Goal: Information Seeking & Learning: Compare options

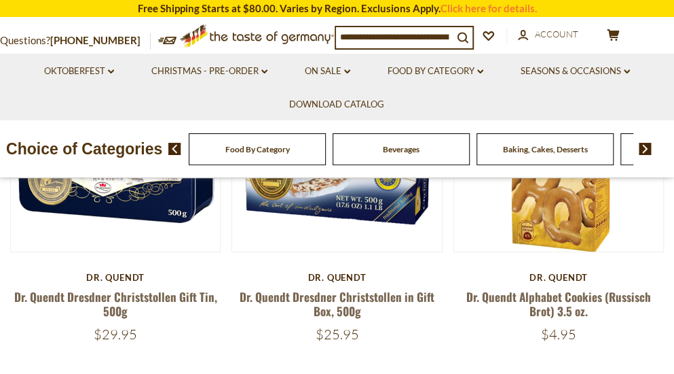
scroll to position [87, 0]
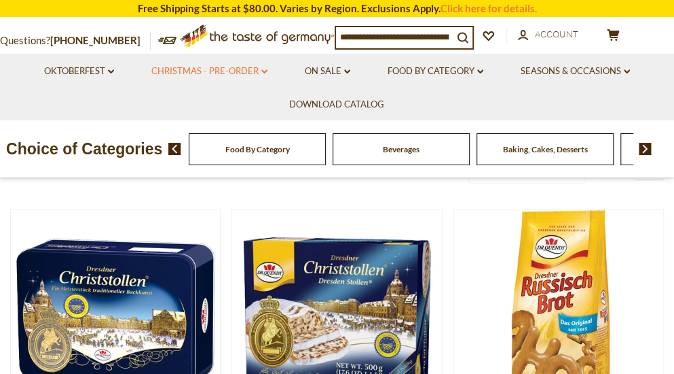
click at [200, 69] on link "Christmas - PRE-ORDER dropdown_arrow" at bounding box center [209, 71] width 116 height 15
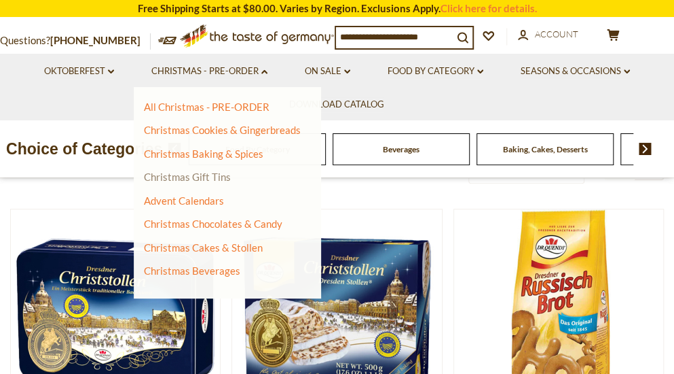
click at [182, 181] on link "Christmas Gift Tins" at bounding box center [187, 176] width 87 height 12
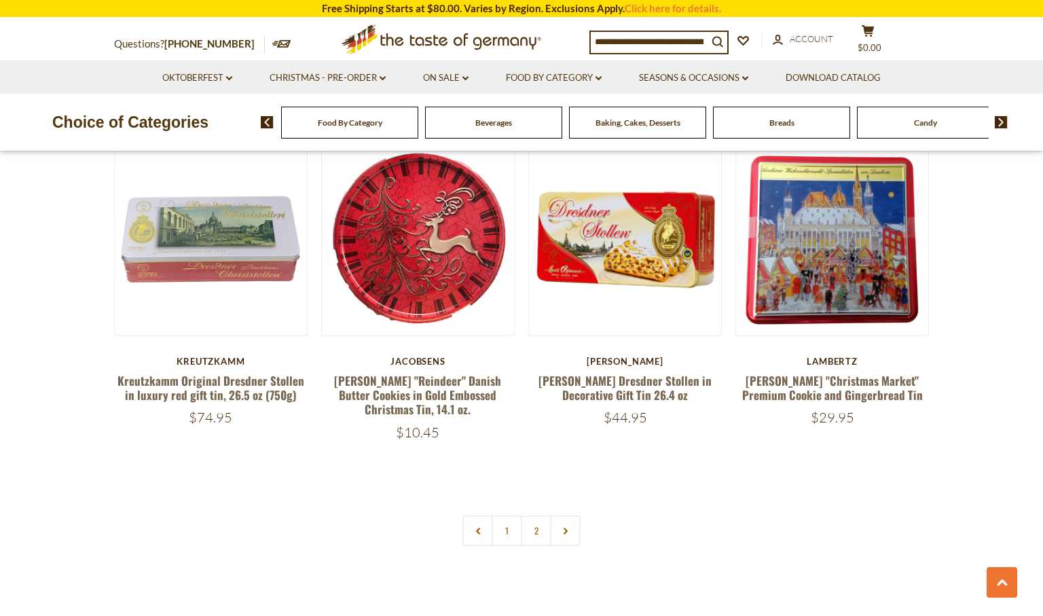
scroll to position [3040, 0]
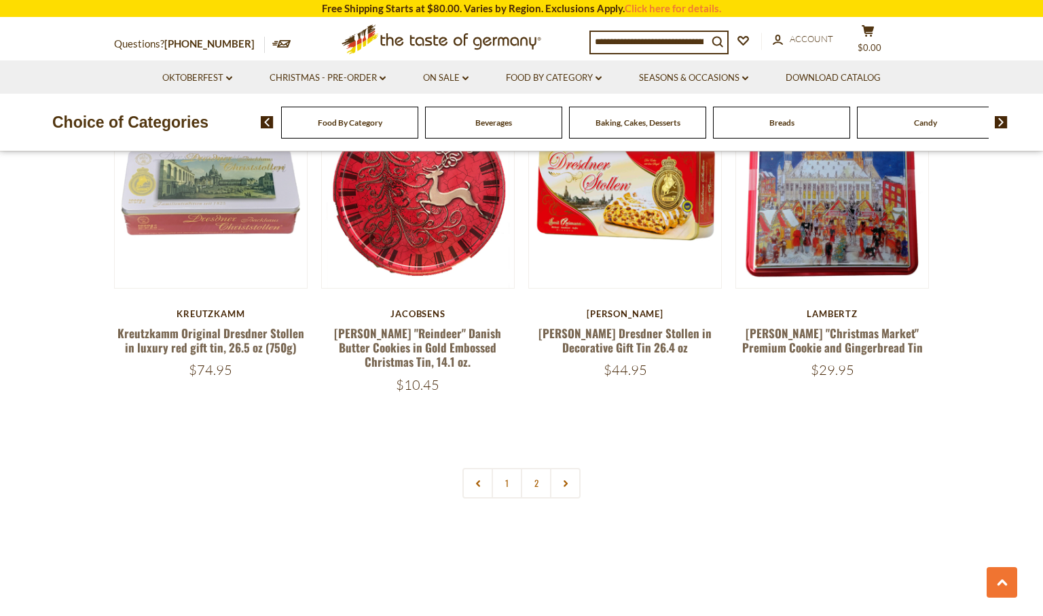
click at [562, 373] on link at bounding box center [565, 483] width 31 height 31
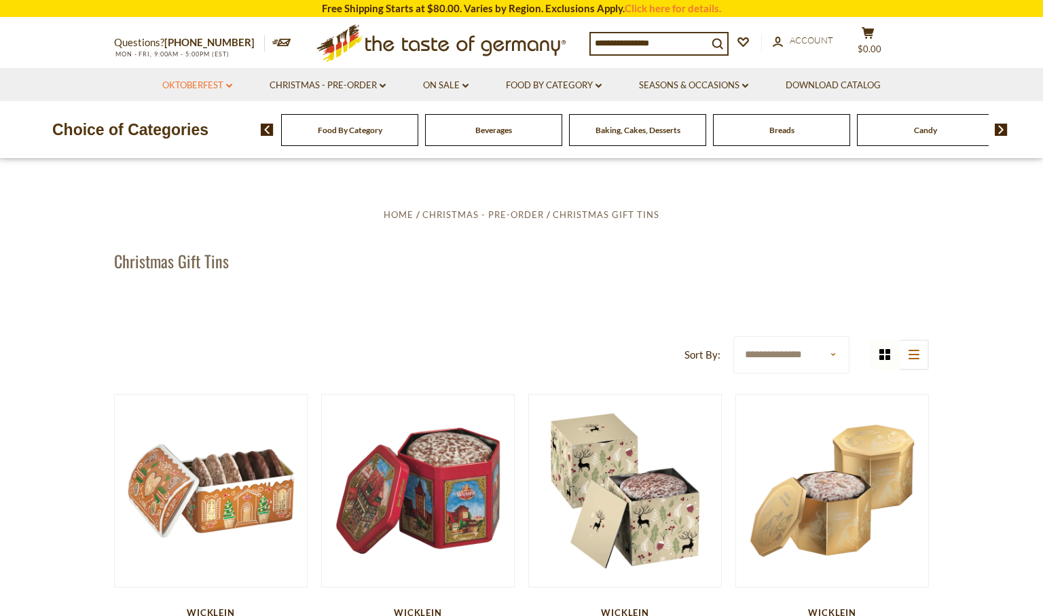
click at [230, 84] on icon "dropdown_arrow" at bounding box center [229, 86] width 6 height 5
click at [206, 118] on link "All Oktoberfest" at bounding box center [190, 121] width 70 height 12
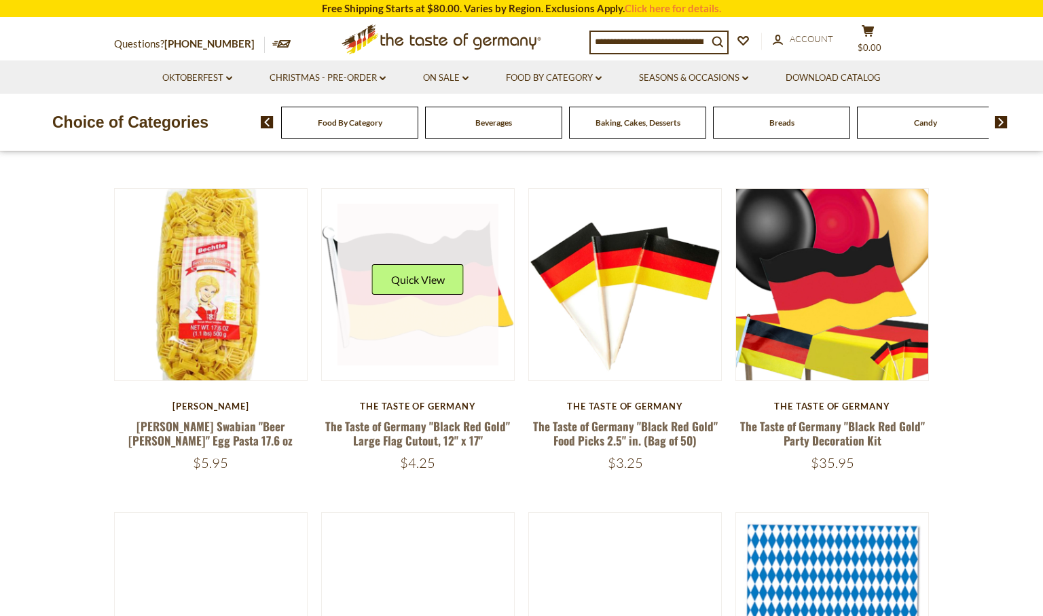
scroll to position [402, 0]
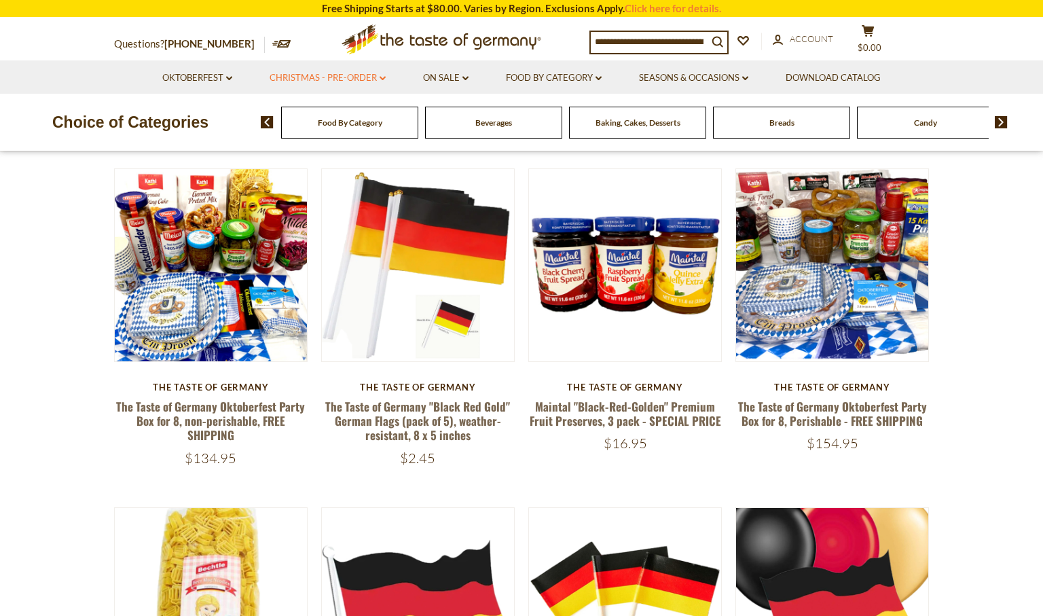
click at [372, 83] on link "Christmas - PRE-ORDER dropdown_arrow" at bounding box center [328, 78] width 116 height 15
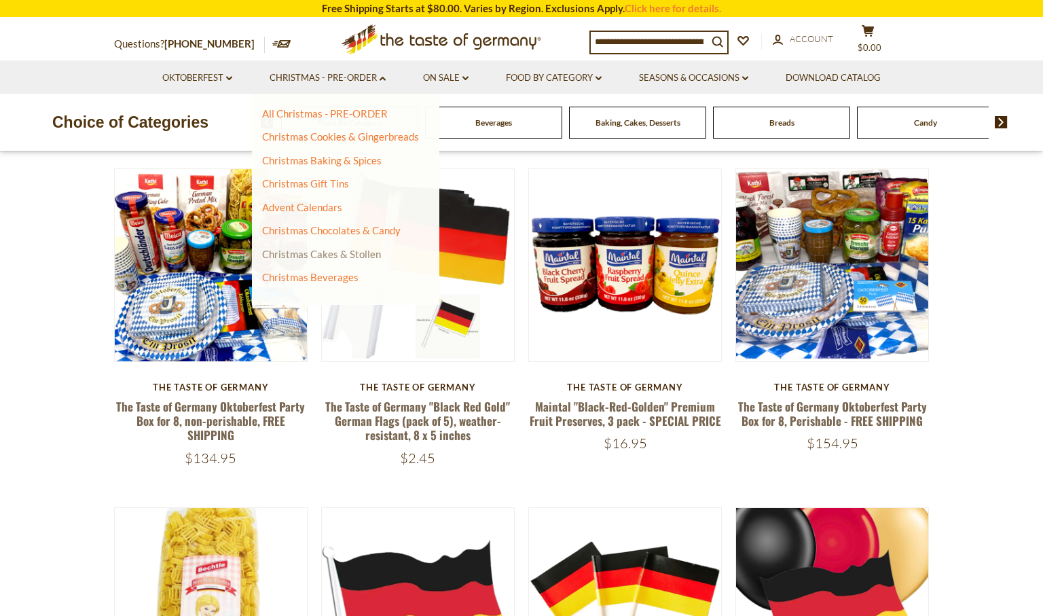
click at [340, 255] on link "Christmas Cakes & Stollen" at bounding box center [321, 254] width 119 height 12
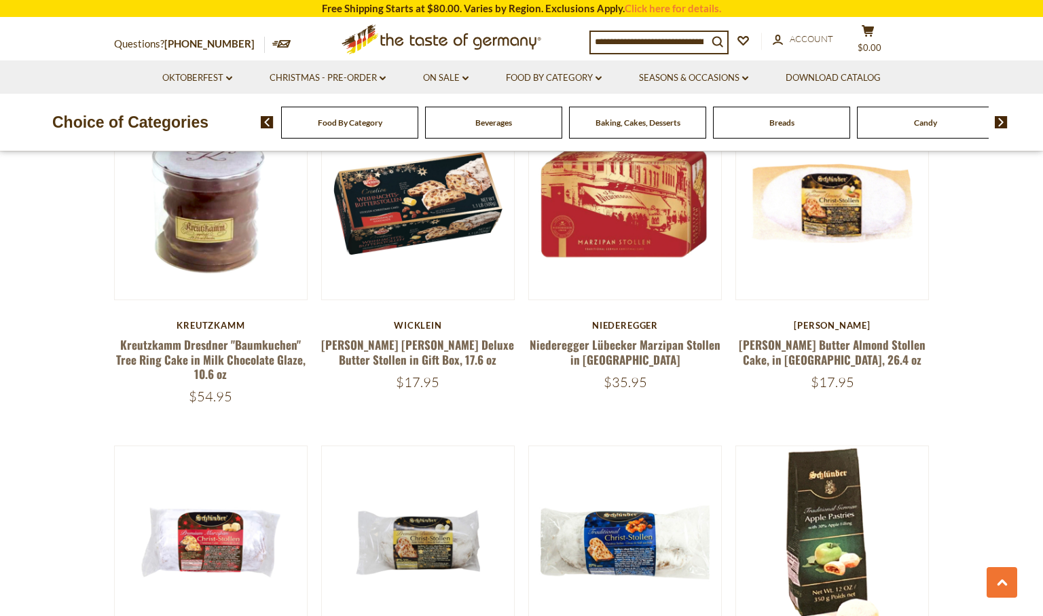
scroll to position [971, 0]
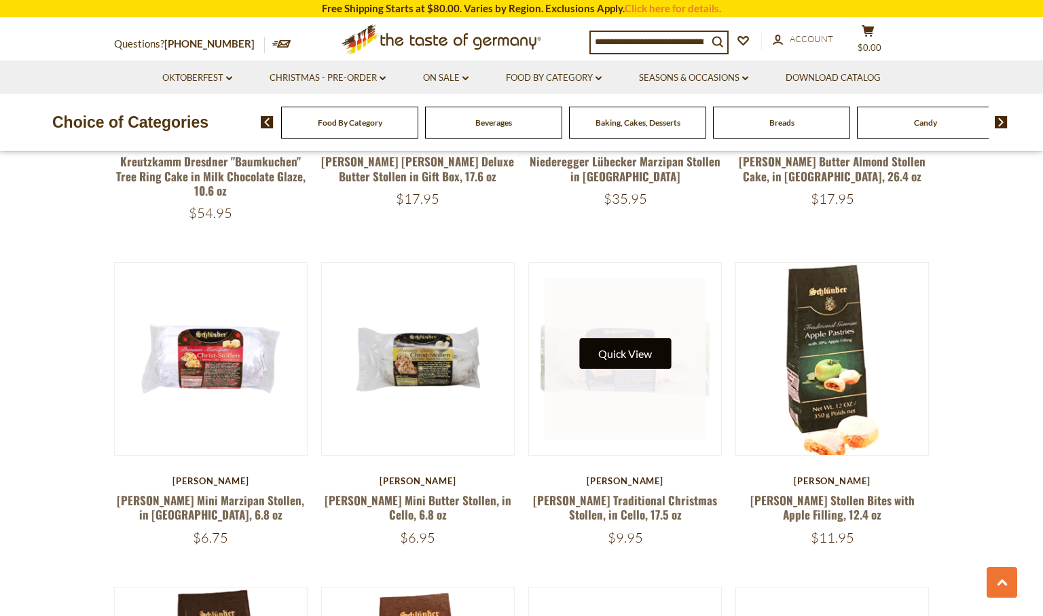
click at [613, 352] on button "Quick View" at bounding box center [625, 353] width 92 height 31
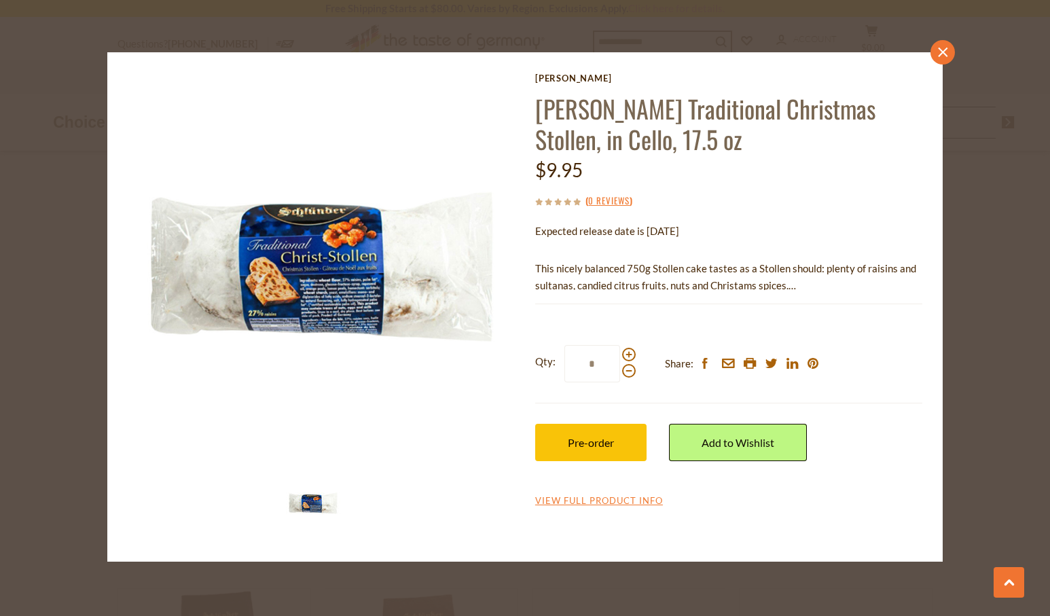
click at [944, 54] on icon at bounding box center [943, 53] width 10 height 10
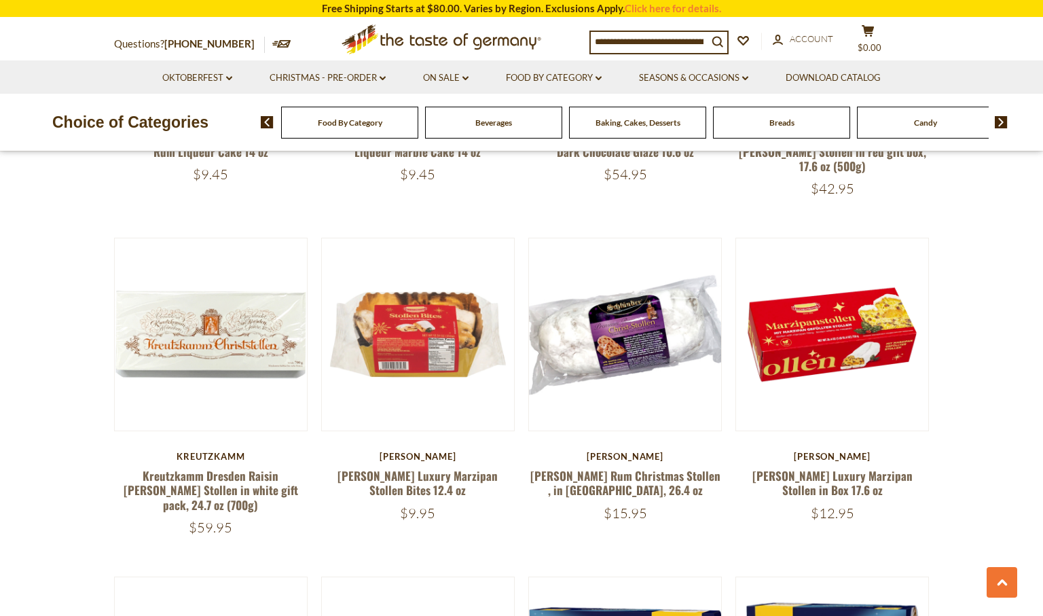
scroll to position [2673, 0]
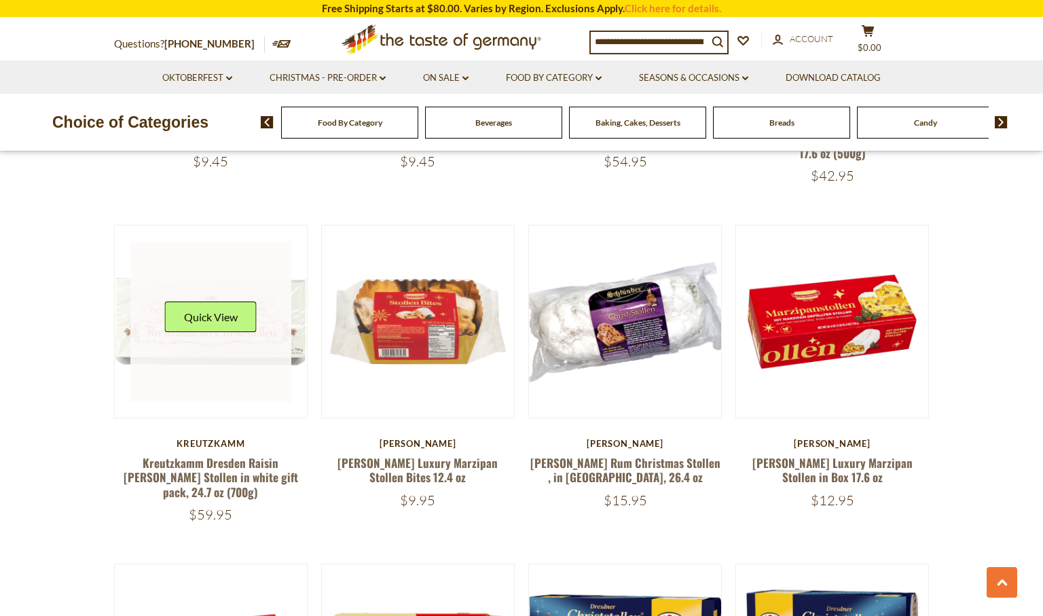
click at [176, 346] on link at bounding box center [211, 322] width 162 height 162
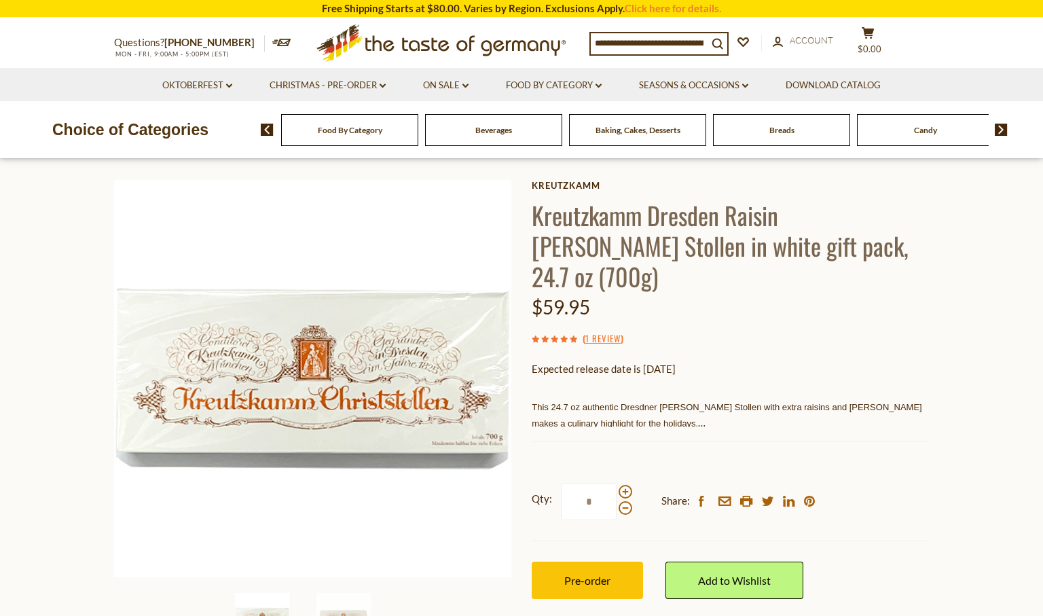
scroll to position [52, 0]
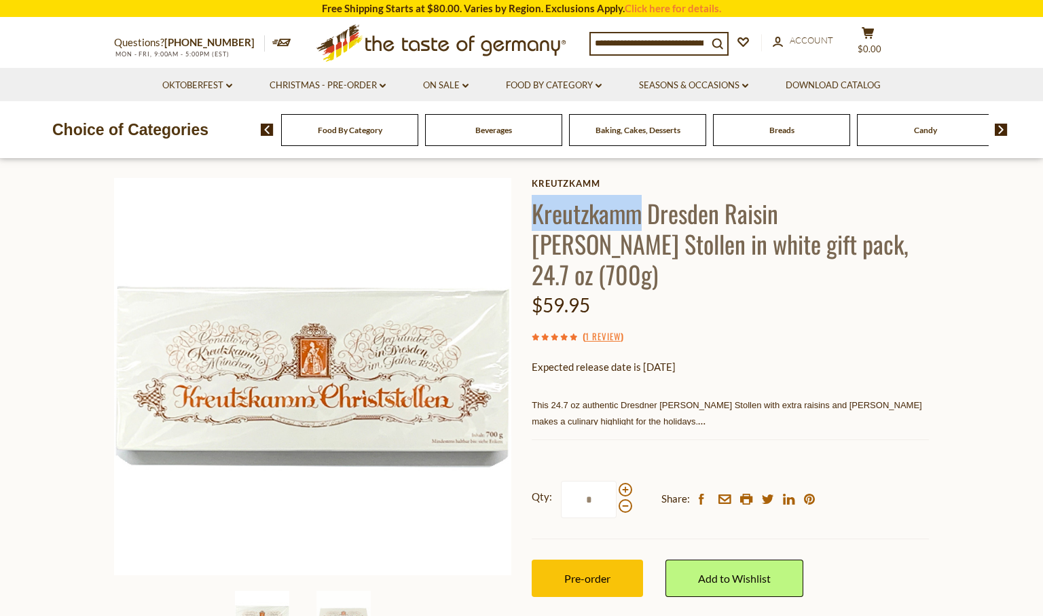
drag, startPoint x: 530, startPoint y: 214, endPoint x: 624, endPoint y: 211, distance: 93.8
click at [634, 217] on div "Home Christmas - PRE-ORDER Christmas Cakes & Stollen Kreutzkamm Dresden Raisin …" at bounding box center [521, 395] width 835 height 522
click at [558, 183] on link "Kreutzkamm" at bounding box center [730, 183] width 397 height 11
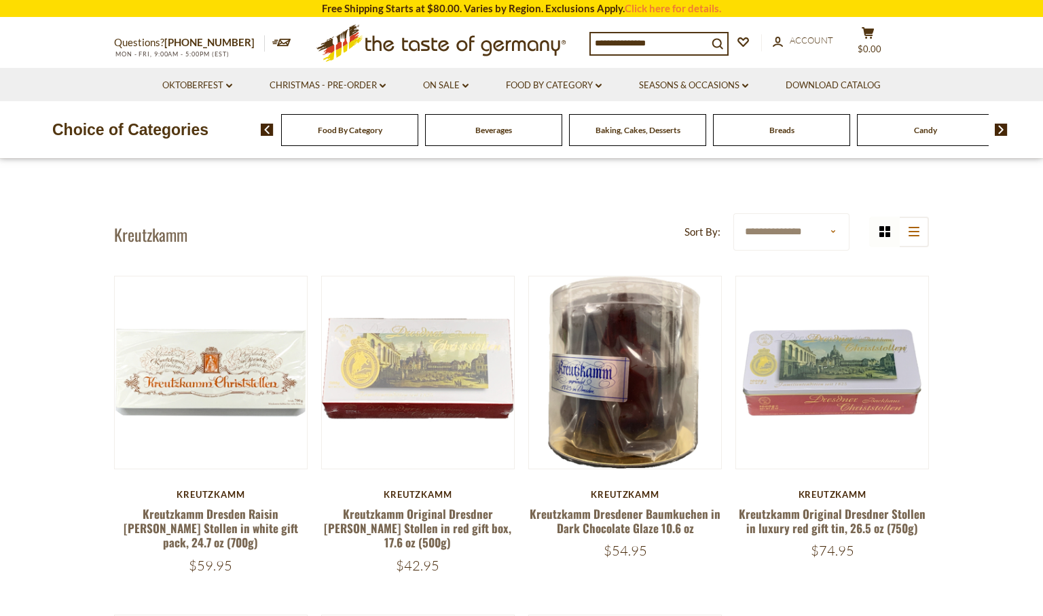
click at [613, 46] on input at bounding box center [649, 42] width 117 height 19
type input "*******"
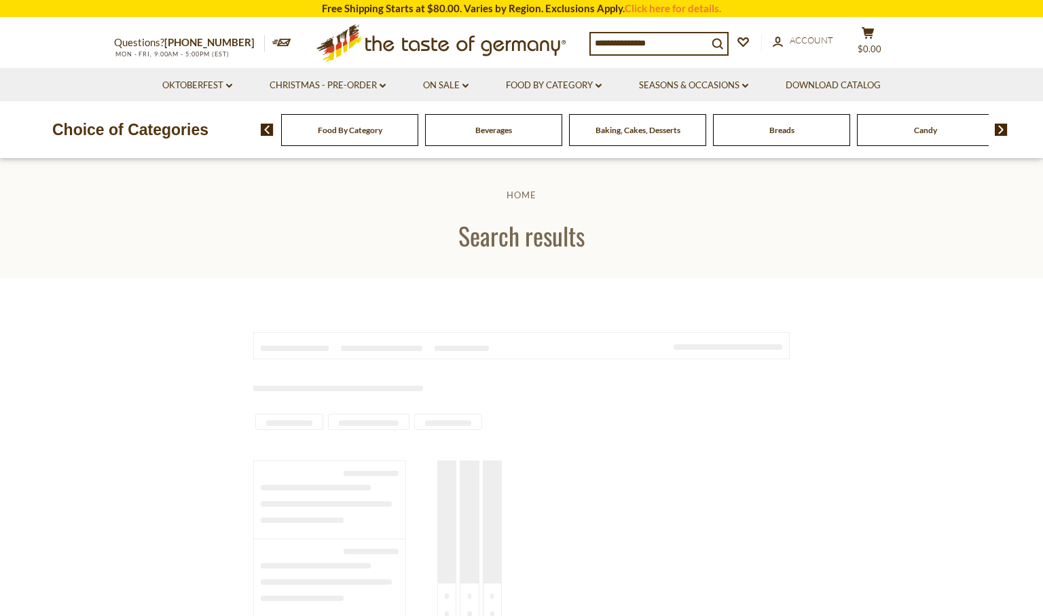
type input "*******"
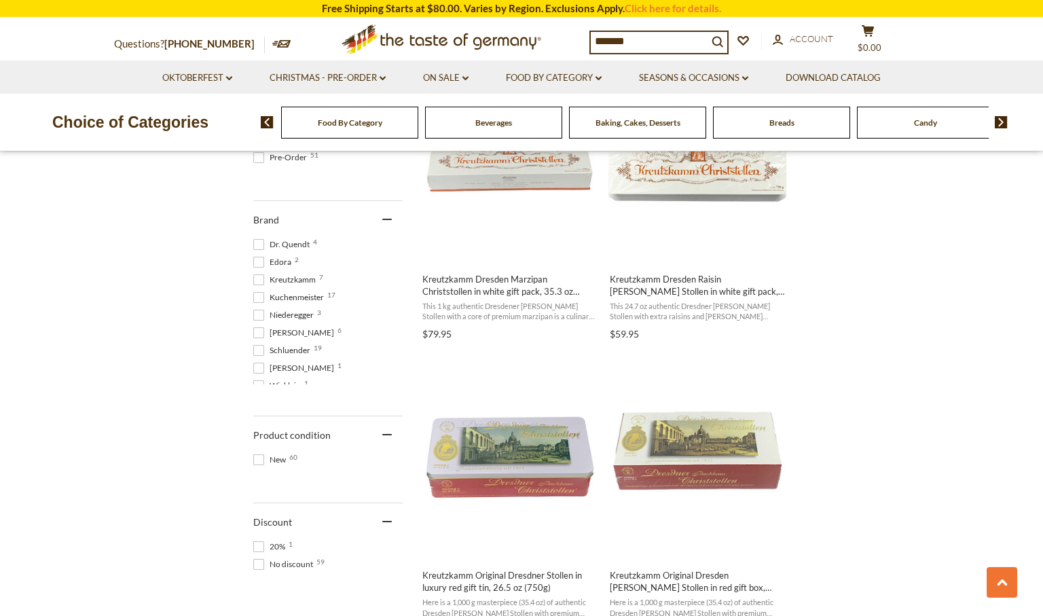
scroll to position [13, 0]
click at [298, 317] on span "Reimann 6" at bounding box center [295, 320] width 85 height 12
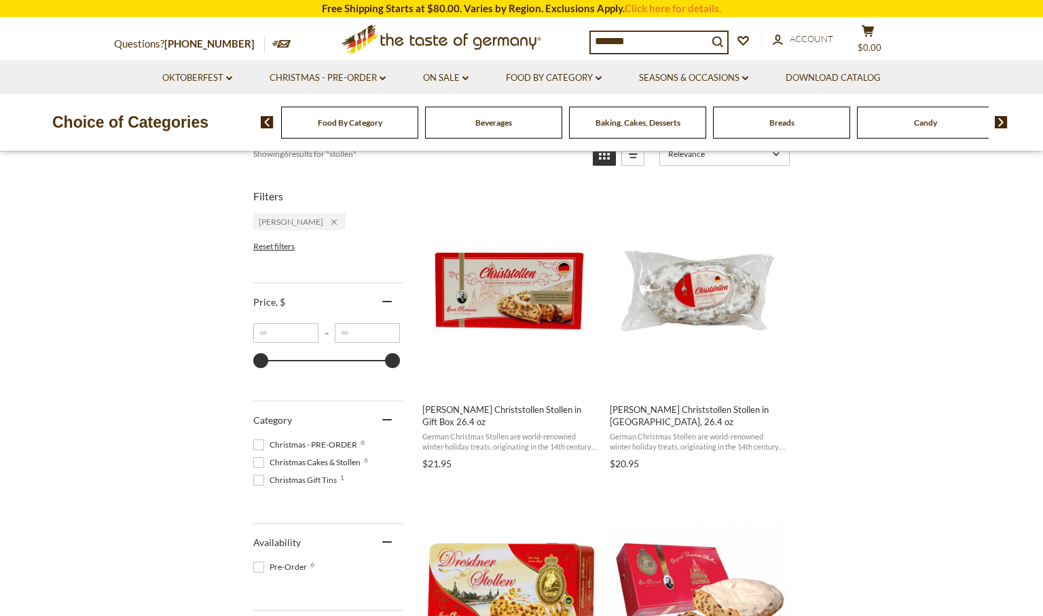
scroll to position [239, 0]
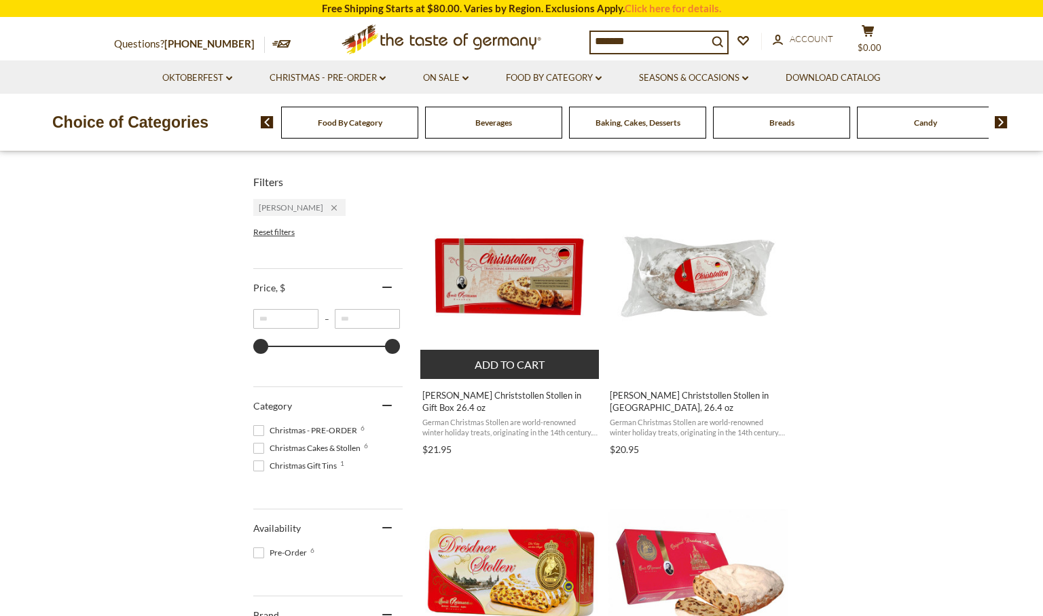
click at [542, 294] on img "Emil Reimann Christstollen Stollen in Gift Box 26.4 oz" at bounding box center [510, 277] width 180 height 180
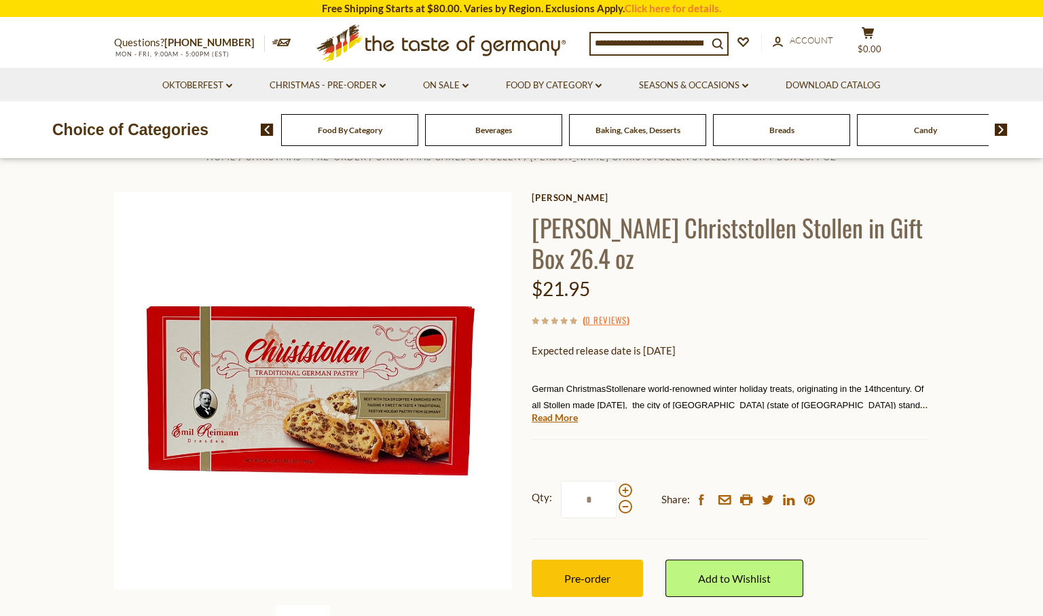
scroll to position [53, 0]
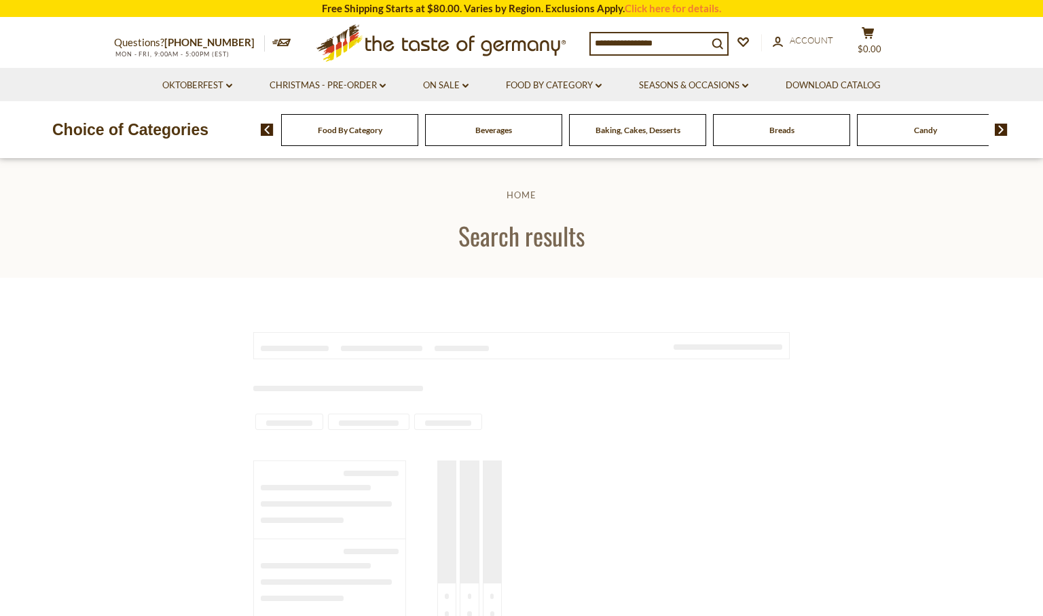
scroll to position [240, 0]
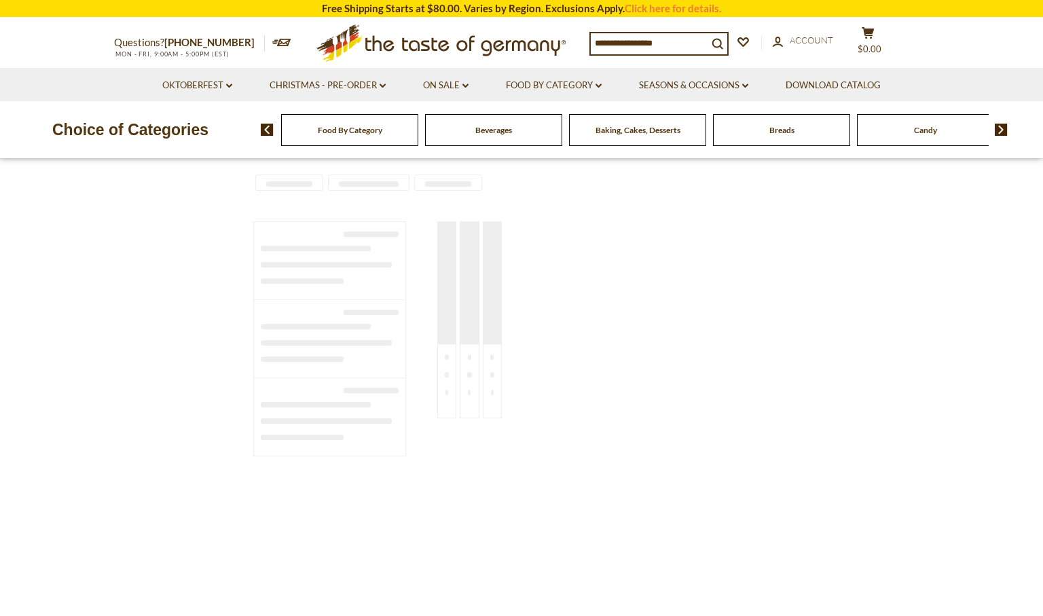
type input "*******"
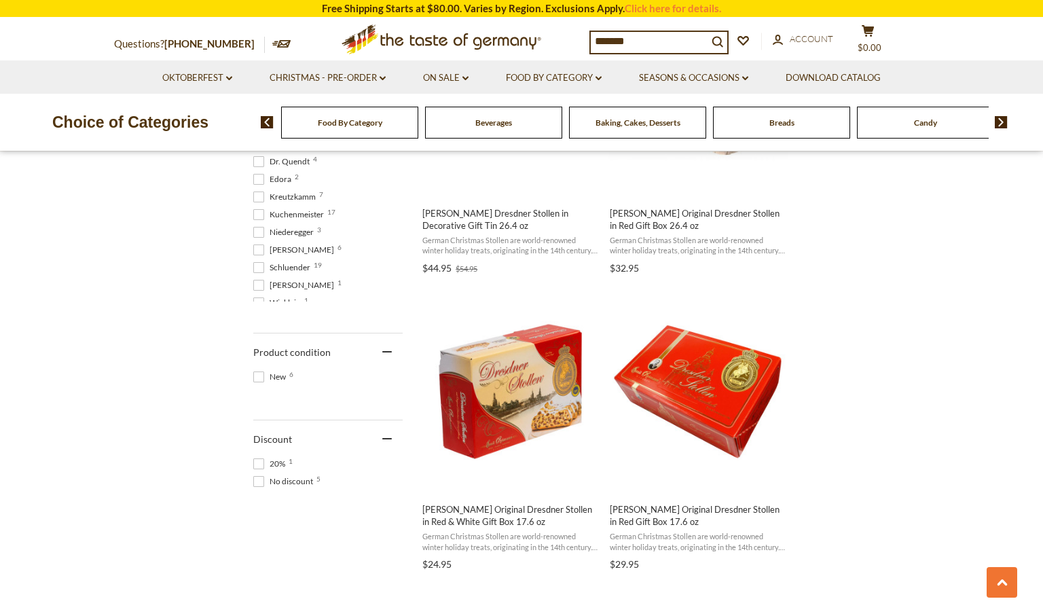
scroll to position [535, 0]
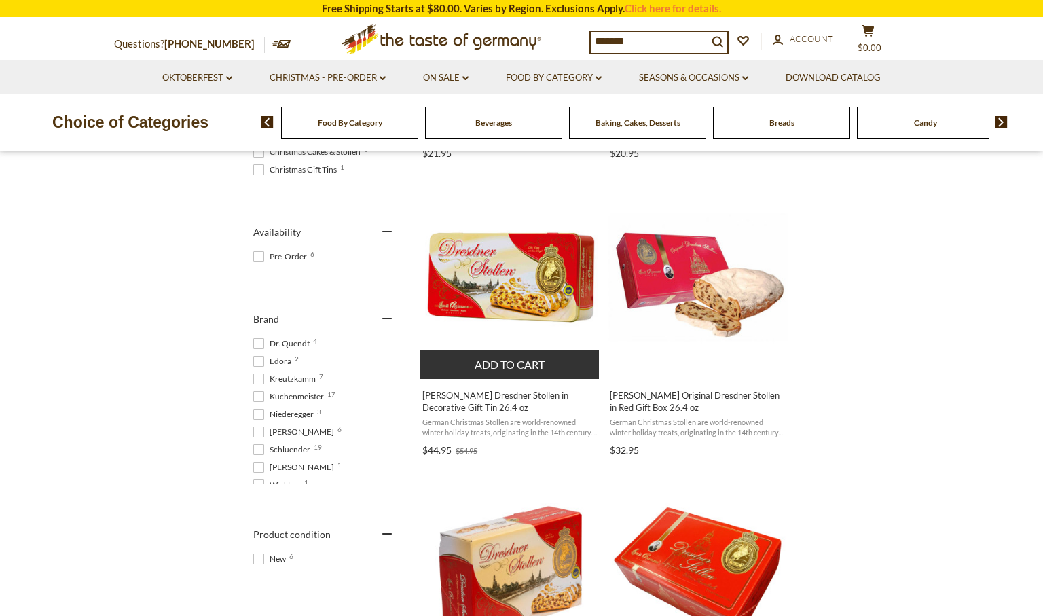
click at [571, 294] on img "Emil Reimann Dresdner Stollen in Decorative Gift Tin 26.4 oz" at bounding box center [510, 277] width 180 height 180
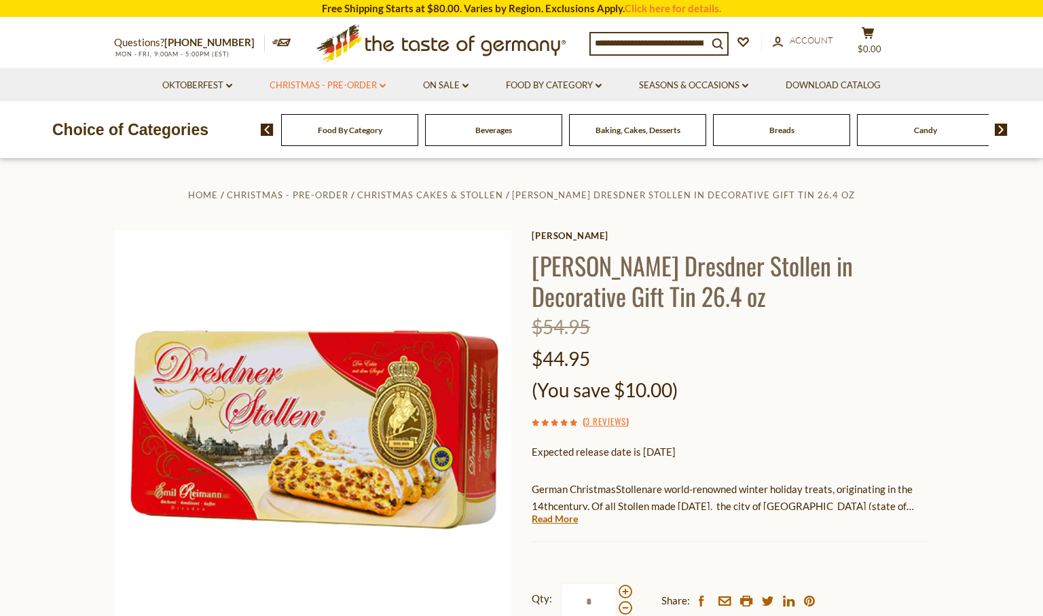
click at [378, 87] on link "Christmas - PRE-ORDER dropdown_arrow" at bounding box center [328, 85] width 116 height 15
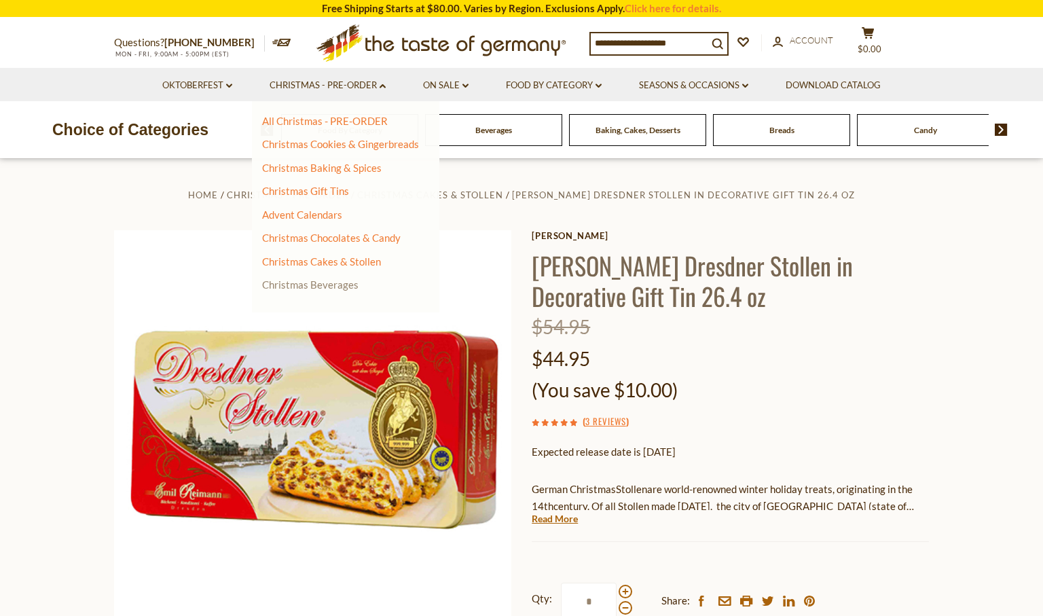
click at [315, 278] on link "Christmas Beverages" at bounding box center [310, 284] width 96 height 12
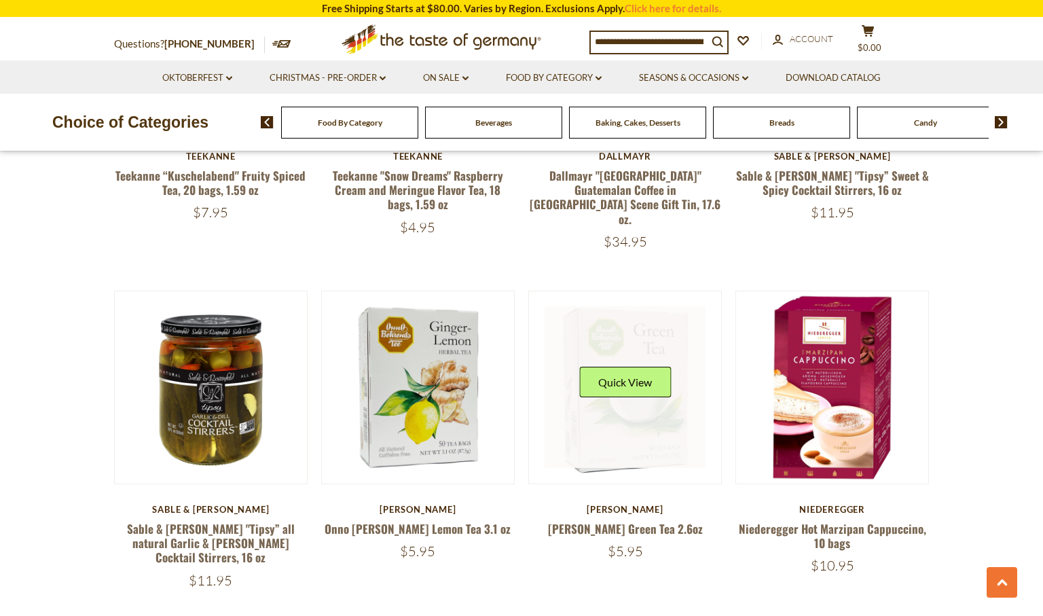
scroll to position [648, 0]
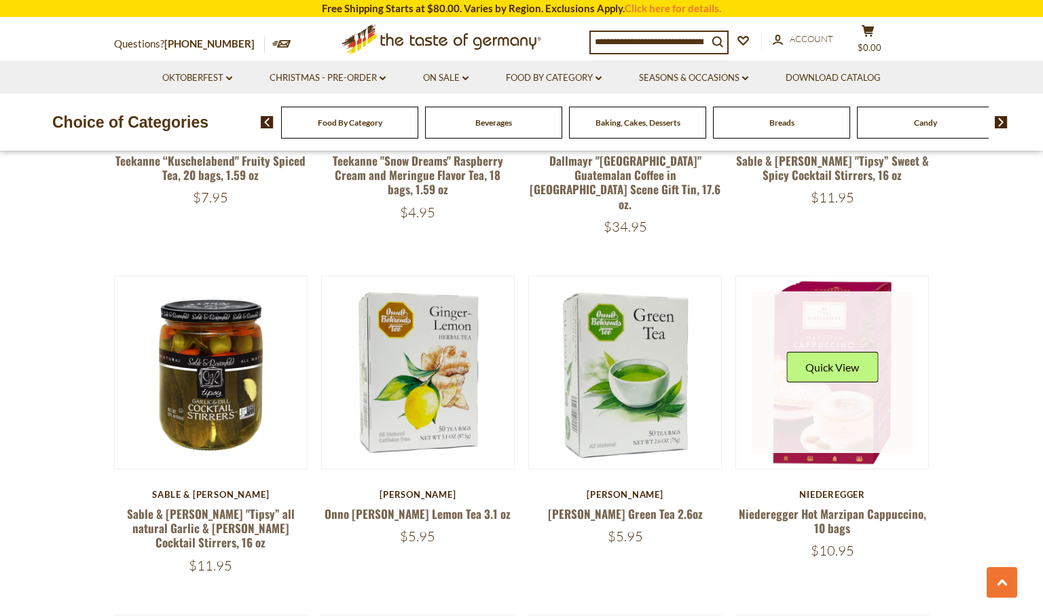
click at [794, 380] on link at bounding box center [833, 372] width 162 height 162
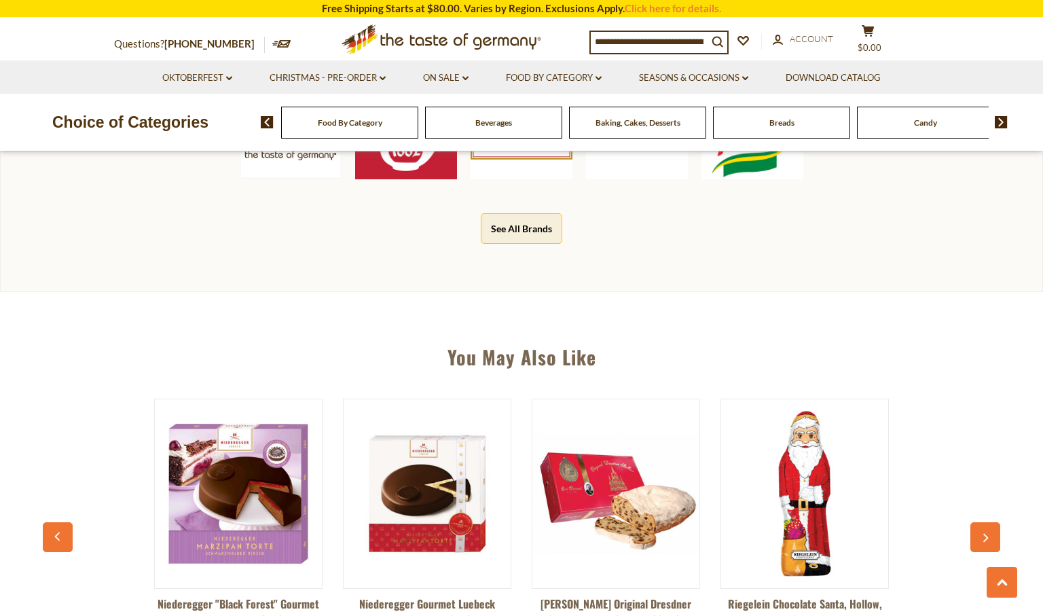
scroll to position [948, 0]
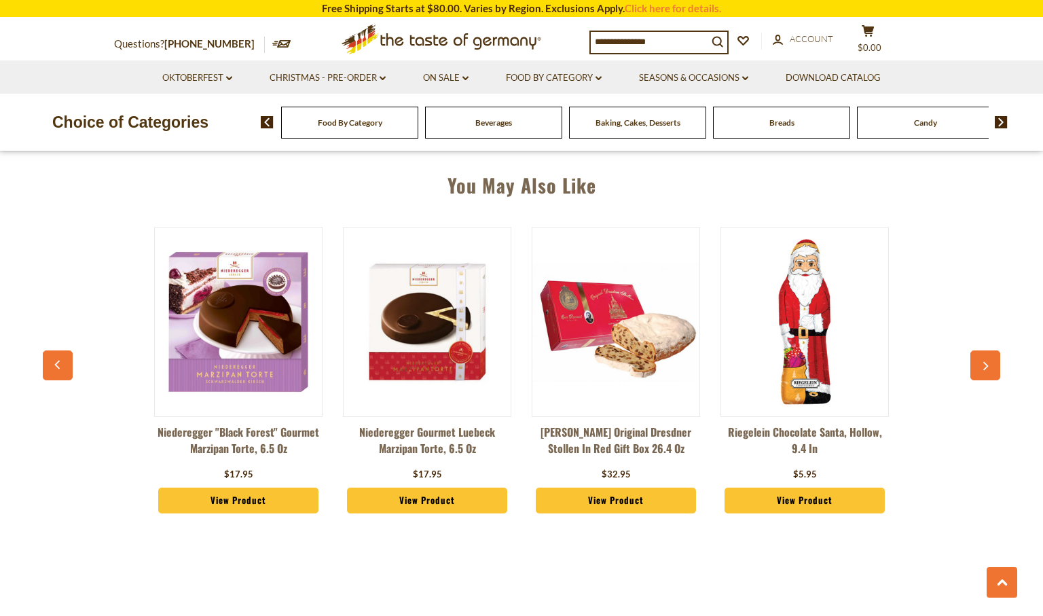
click at [298, 328] on img at bounding box center [238, 321] width 167 height 167
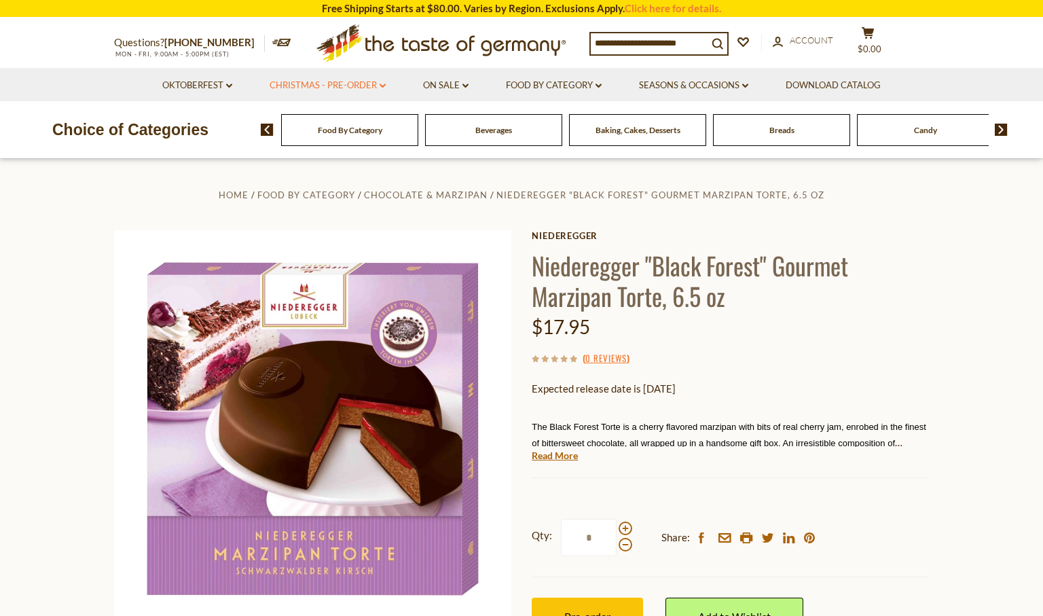
click at [380, 84] on icon "dropdown_arrow" at bounding box center [383, 86] width 6 height 5
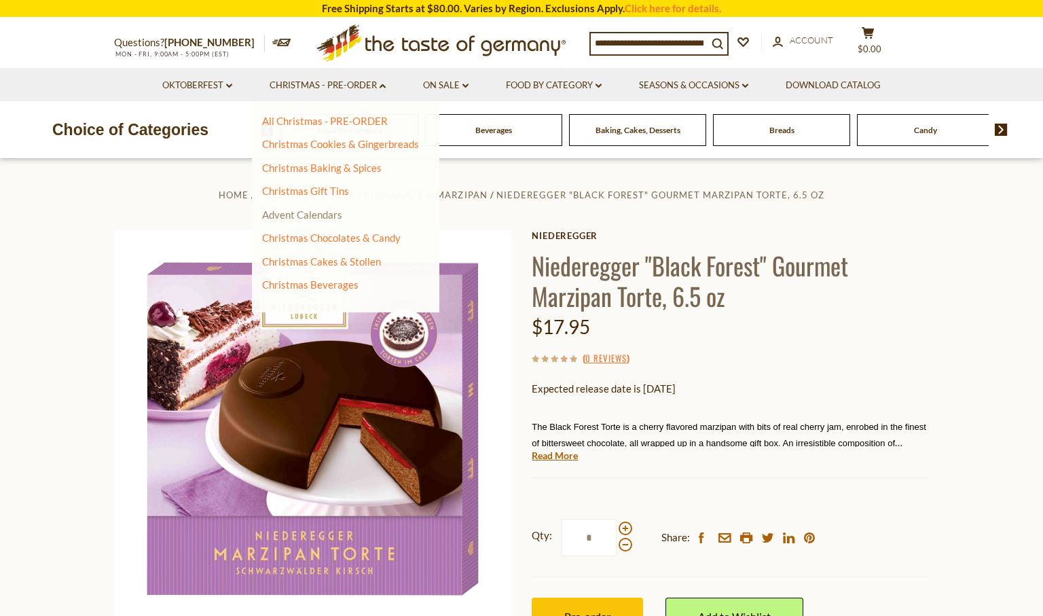
click at [313, 217] on link "Advent Calendars" at bounding box center [302, 215] width 80 height 12
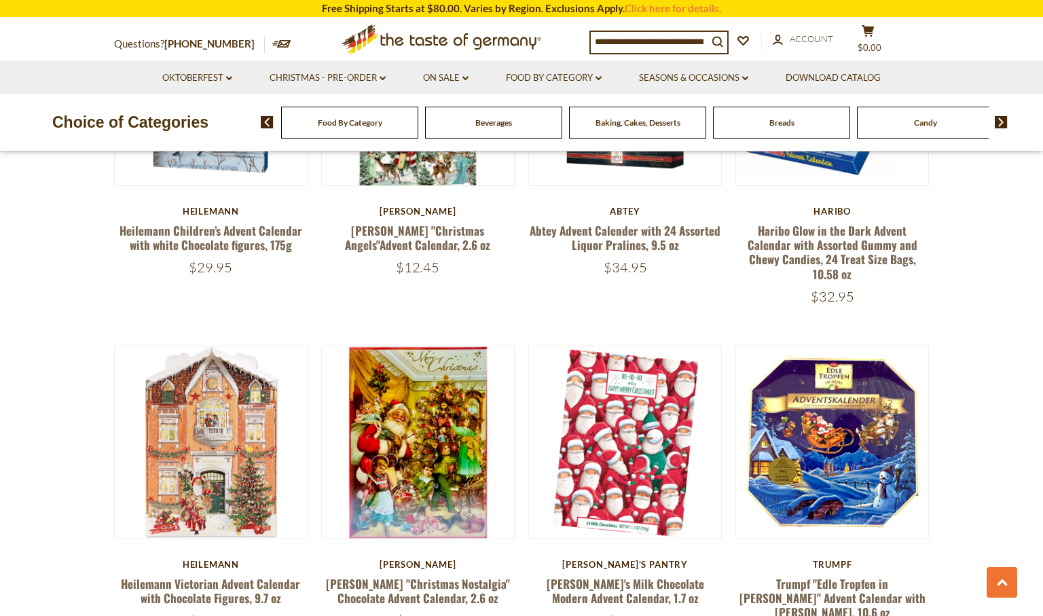
scroll to position [1641, 0]
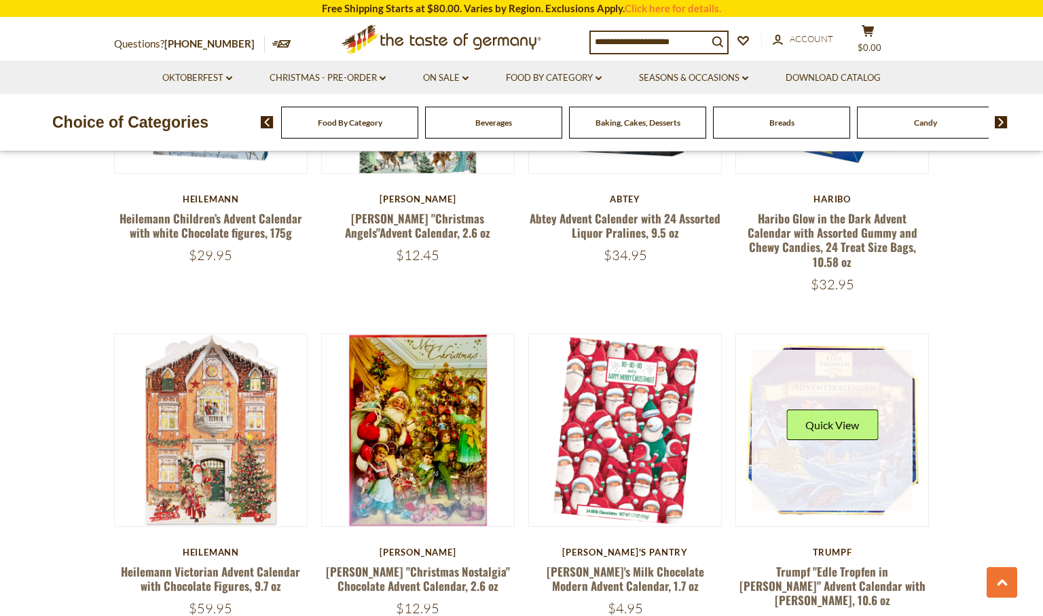
click at [770, 424] on link at bounding box center [833, 431] width 162 height 162
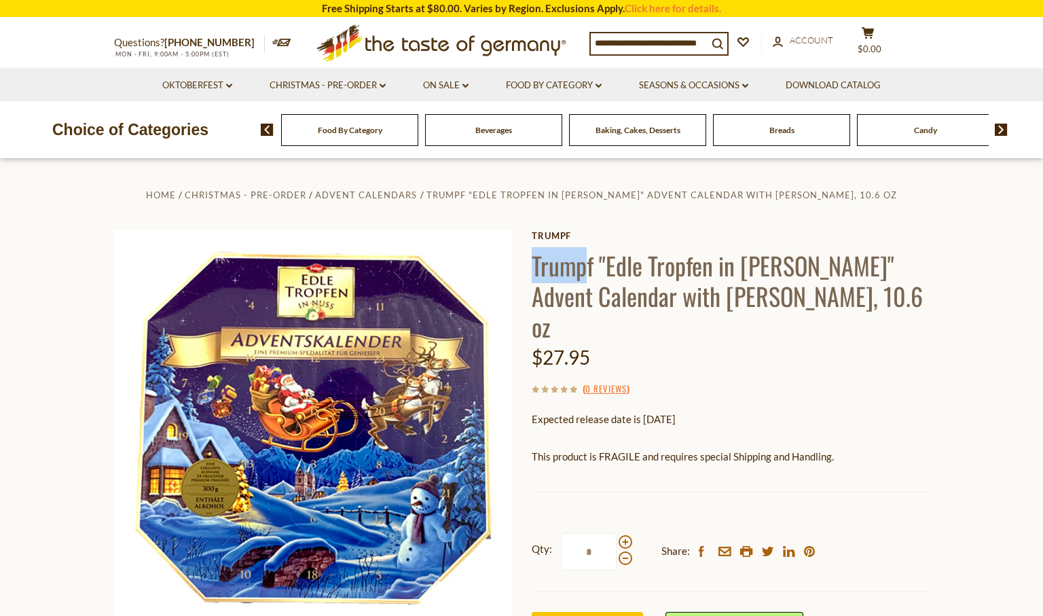
drag, startPoint x: 538, startPoint y: 268, endPoint x: 585, endPoint y: 268, distance: 47.5
click at [585, 268] on div "Home Christmas - PRE-ORDER Advent Calendars Trumpf "Edle Tropfen in Nuss" Adven…" at bounding box center [521, 447] width 835 height 522
click at [894, 292] on h1 "Trumpf "Edle Tropfen in [PERSON_NAME]" Advent Calendar with [PERSON_NAME], 10.6…" at bounding box center [730, 296] width 397 height 92
click at [558, 238] on link "Trumpf" at bounding box center [730, 235] width 397 height 11
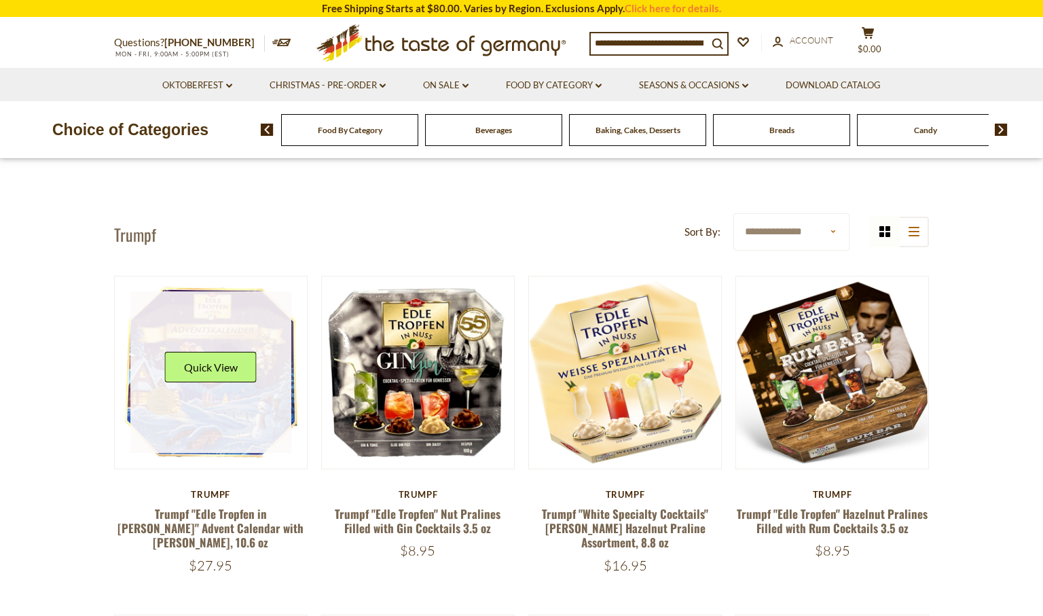
click at [222, 345] on div "Quick View" at bounding box center [211, 372] width 162 height 162
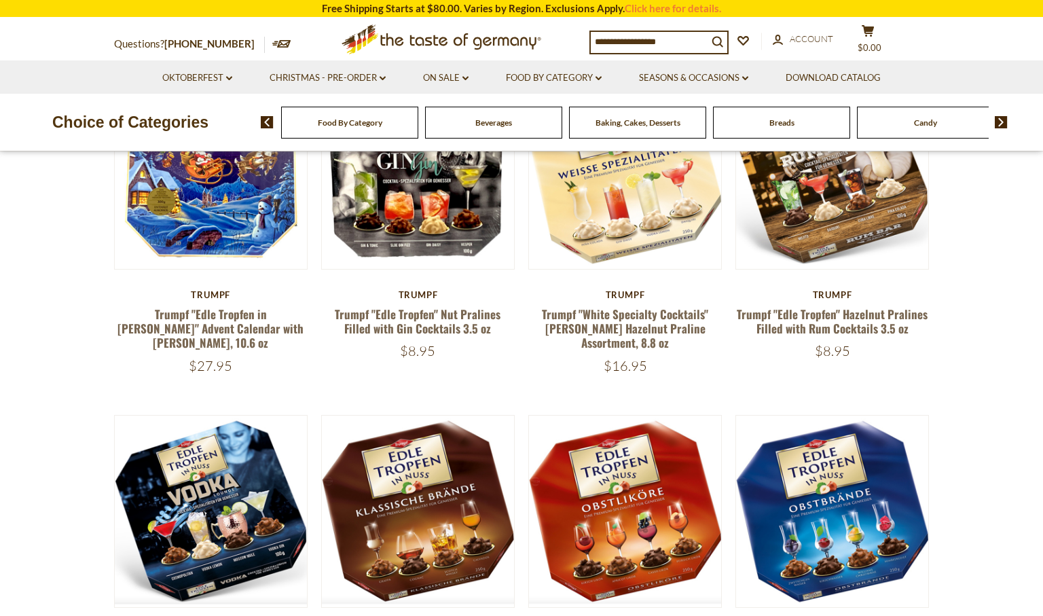
scroll to position [92, 0]
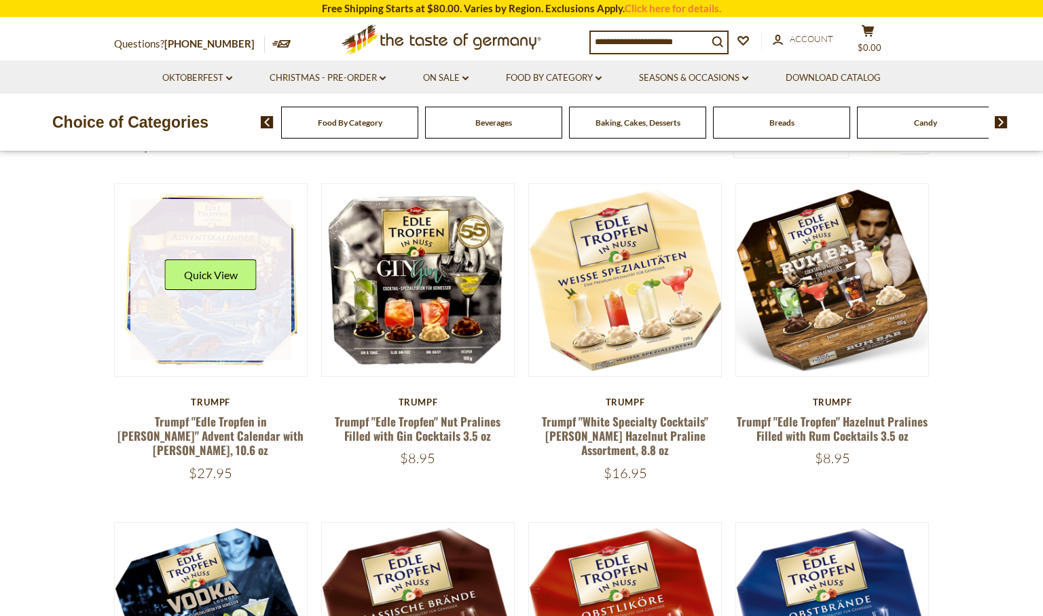
click at [204, 290] on div "Quick View" at bounding box center [211, 279] width 92 height 41
click at [206, 304] on link at bounding box center [211, 280] width 162 height 162
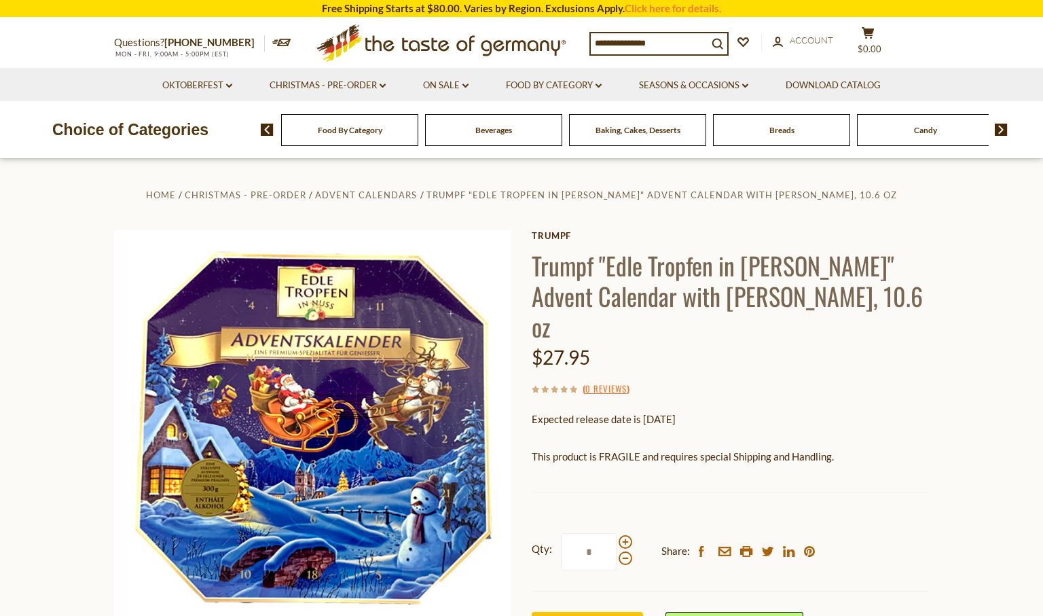
scroll to position [83, 0]
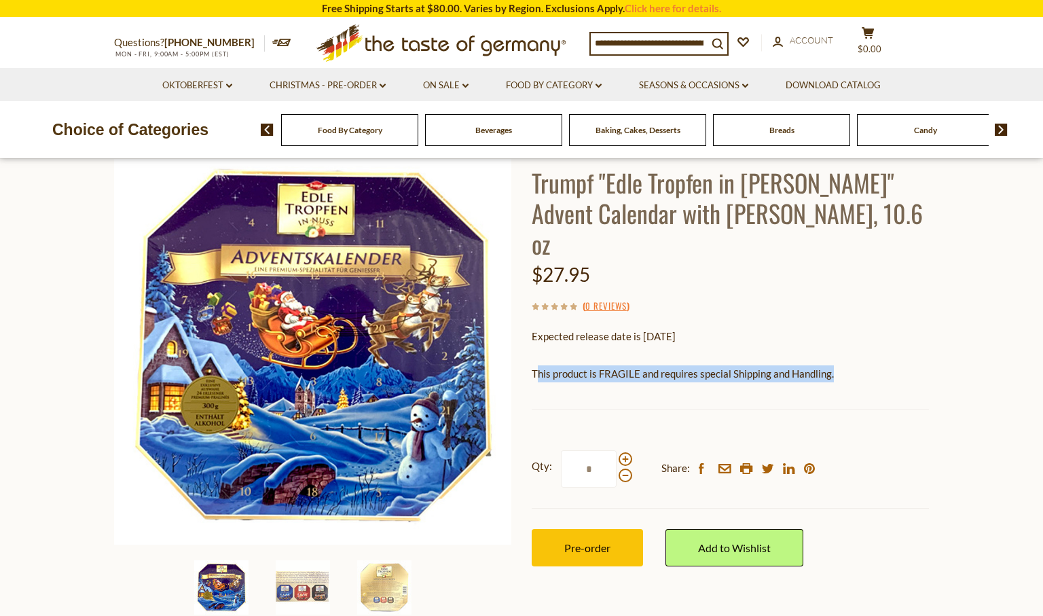
drag, startPoint x: 536, startPoint y: 343, endPoint x: 808, endPoint y: 348, distance: 271.7
click at [808, 365] on p "This product is FRAGILE and requires special Shipping and Handling." at bounding box center [730, 373] width 397 height 17
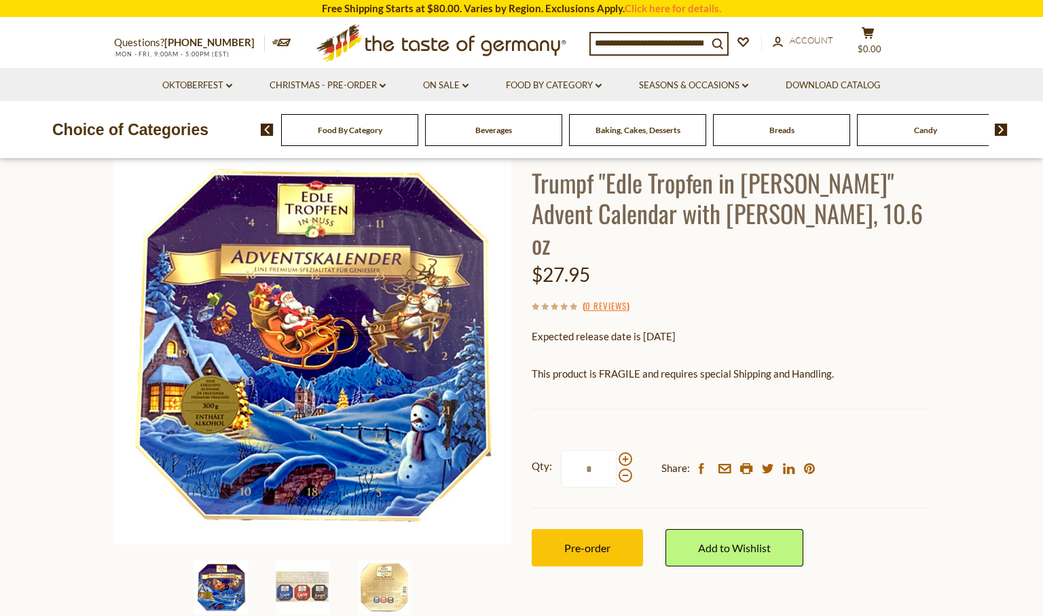
click at [800, 365] on div "This product is FRAGILE and requires special Shipping and Handling. We will shi…" at bounding box center [730, 387] width 397 height 44
click at [360, 581] on img at bounding box center [384, 587] width 54 height 54
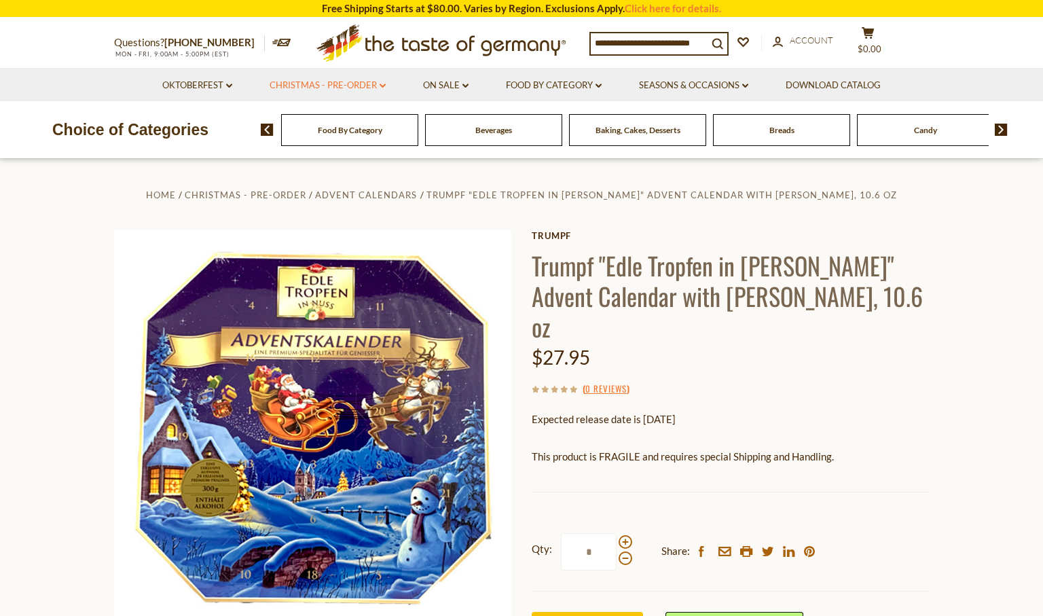
click at [367, 89] on link "Christmas - PRE-ORDER dropdown_arrow" at bounding box center [328, 85] width 116 height 15
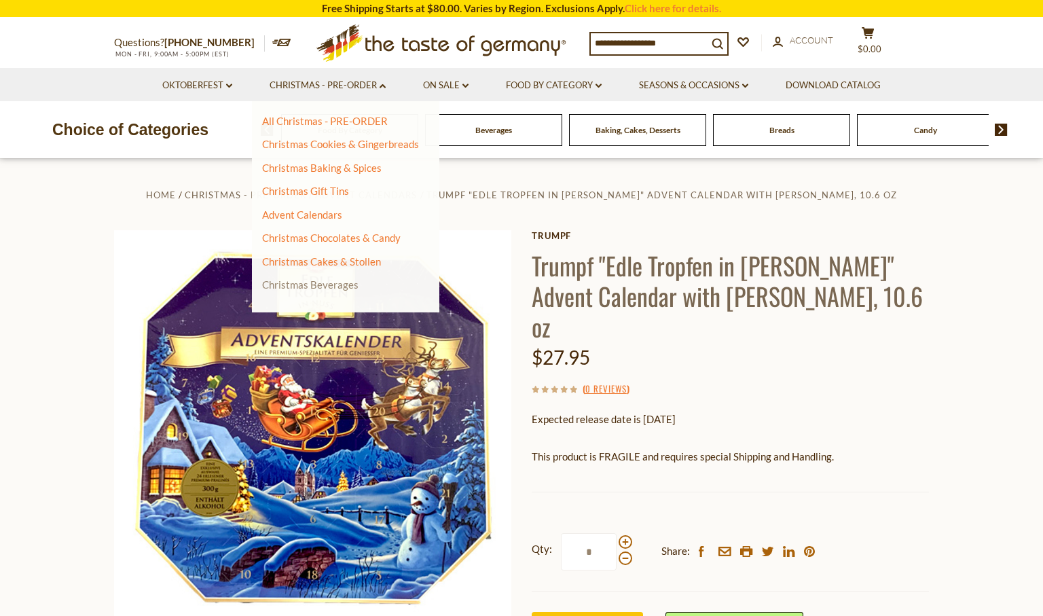
click at [310, 285] on link "Christmas Beverages" at bounding box center [310, 284] width 96 height 12
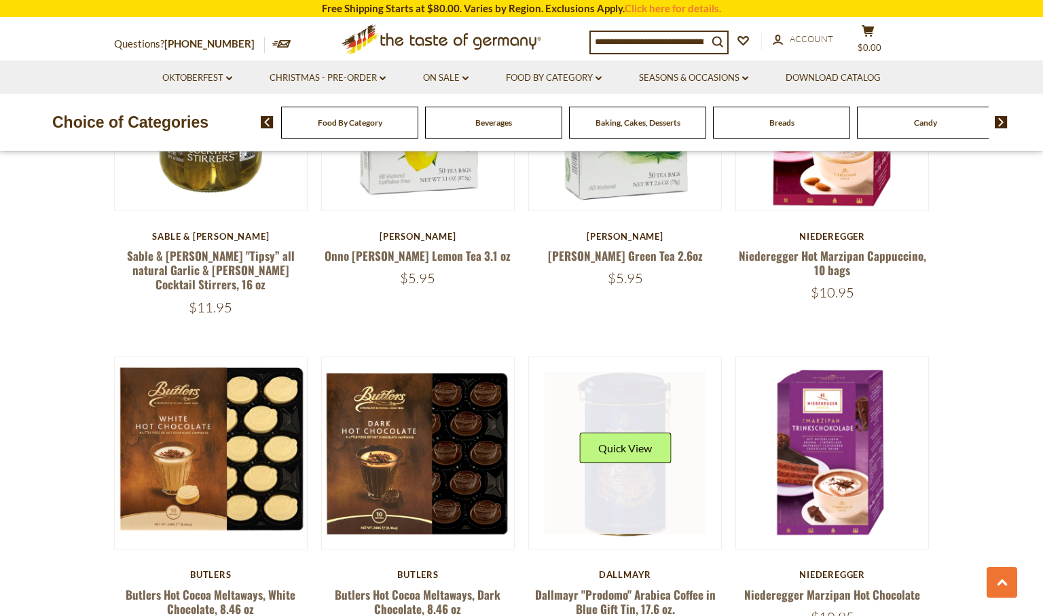
scroll to position [977, 0]
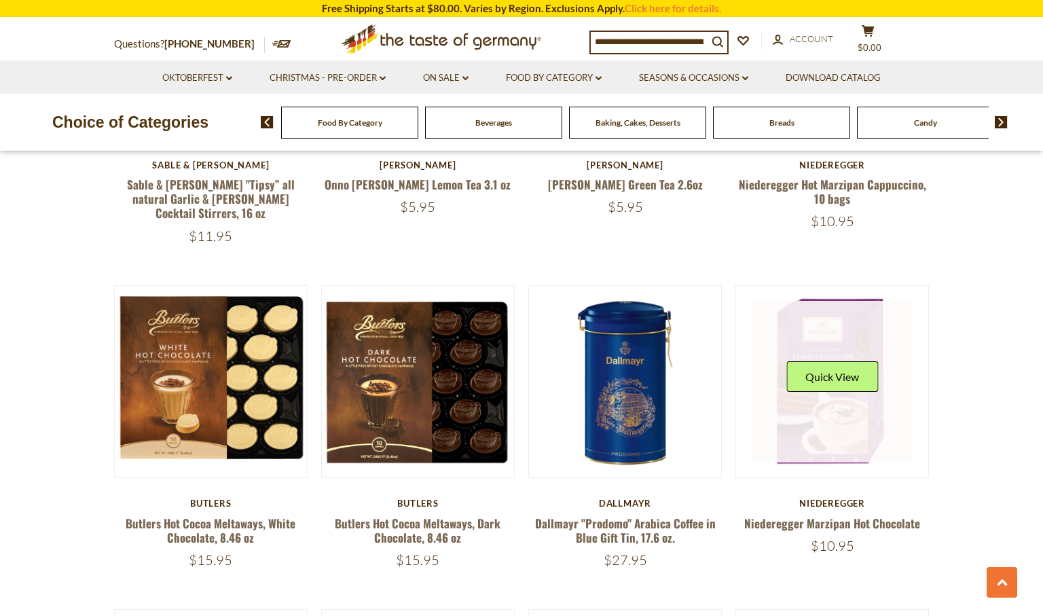
click at [857, 361] on div "Quick View" at bounding box center [833, 381] width 92 height 41
click at [838, 378] on link at bounding box center [833, 382] width 162 height 162
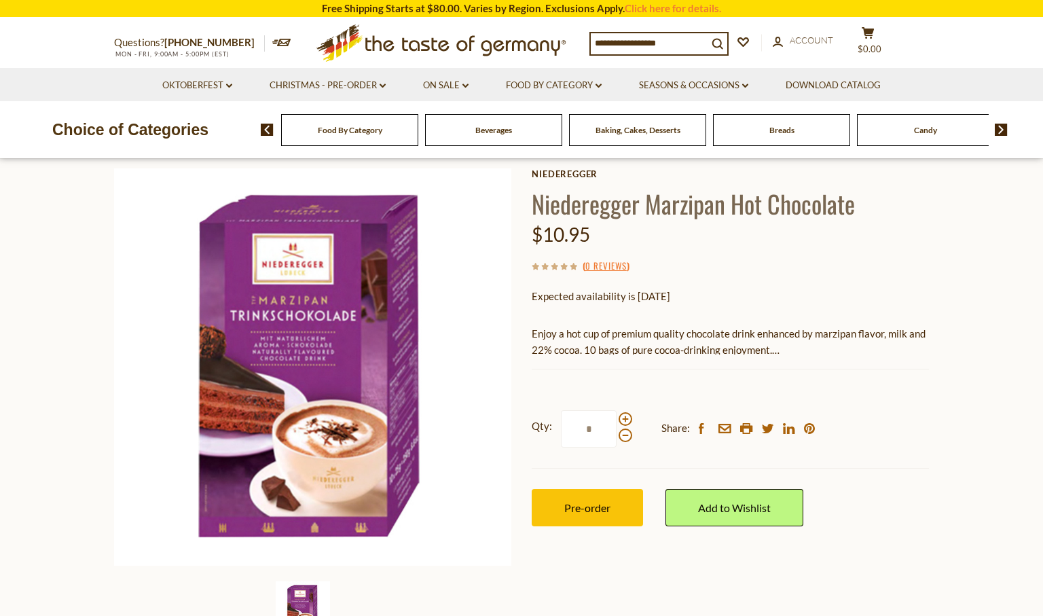
scroll to position [54, 0]
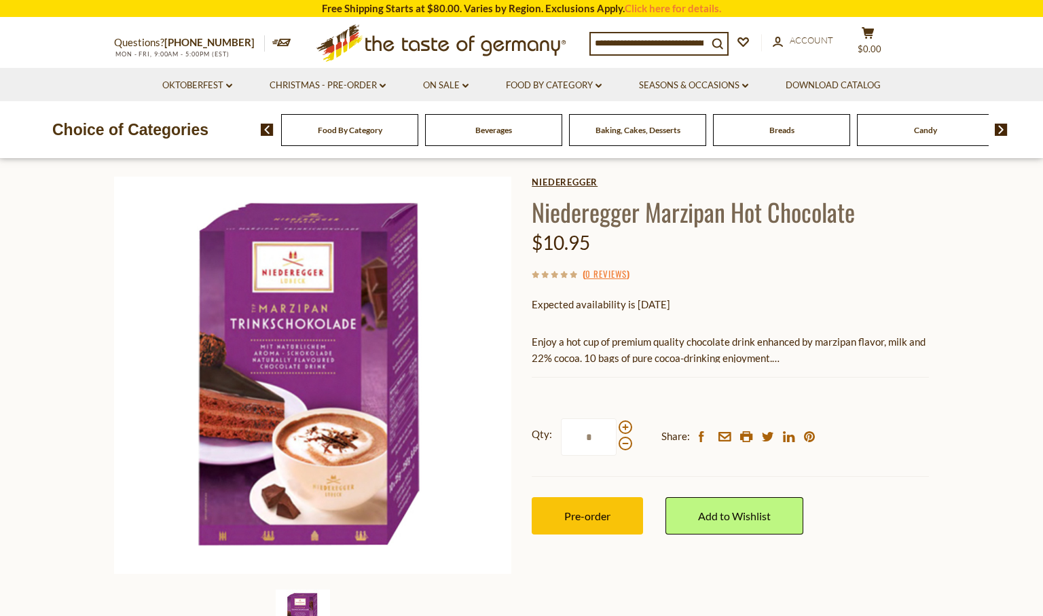
click at [571, 183] on link "Niederegger" at bounding box center [730, 182] width 397 height 11
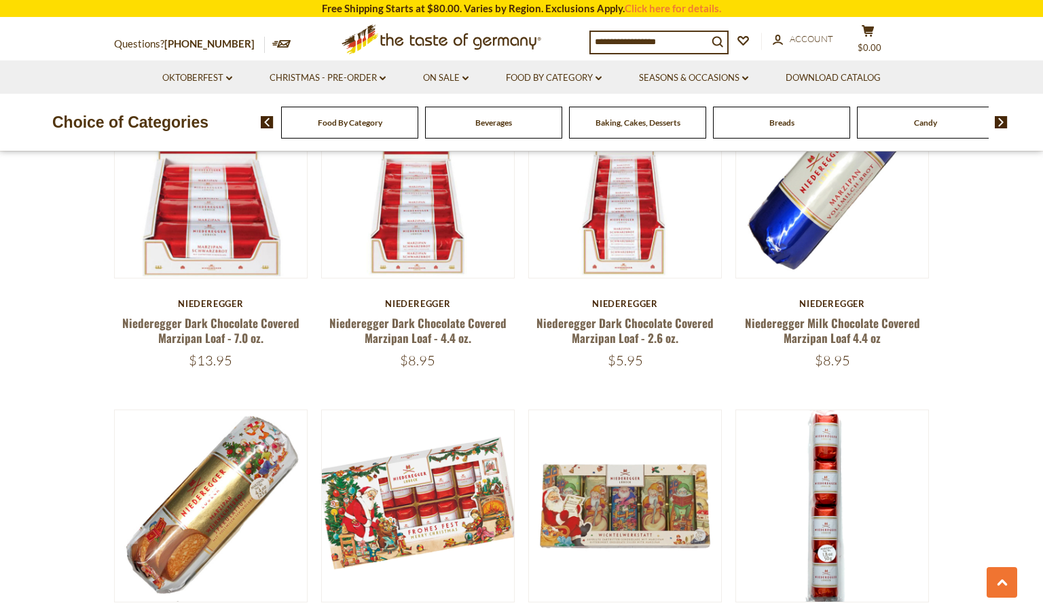
scroll to position [1291, 0]
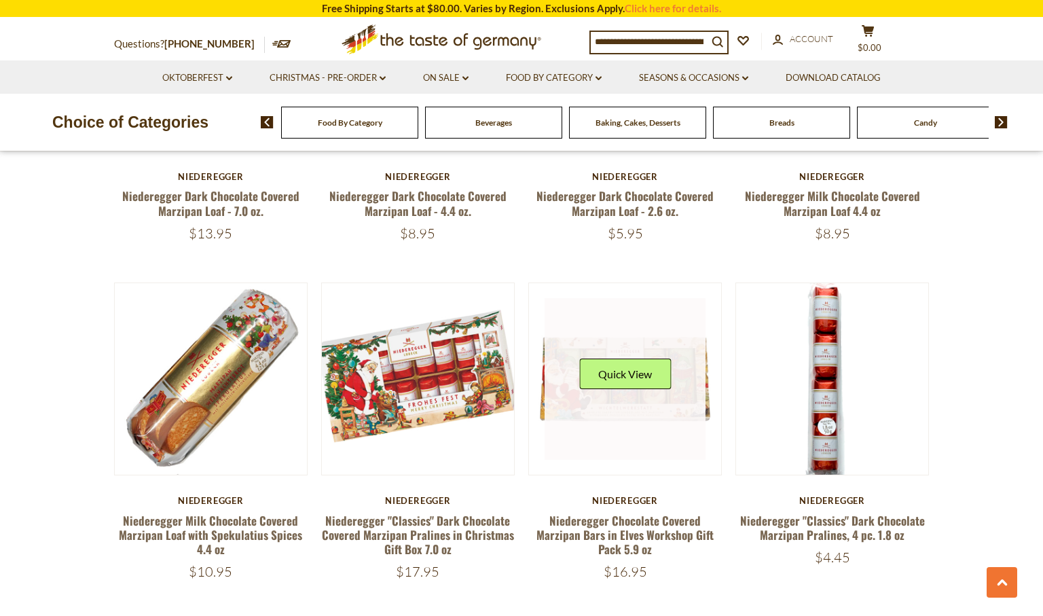
click at [577, 372] on link at bounding box center [626, 379] width 162 height 162
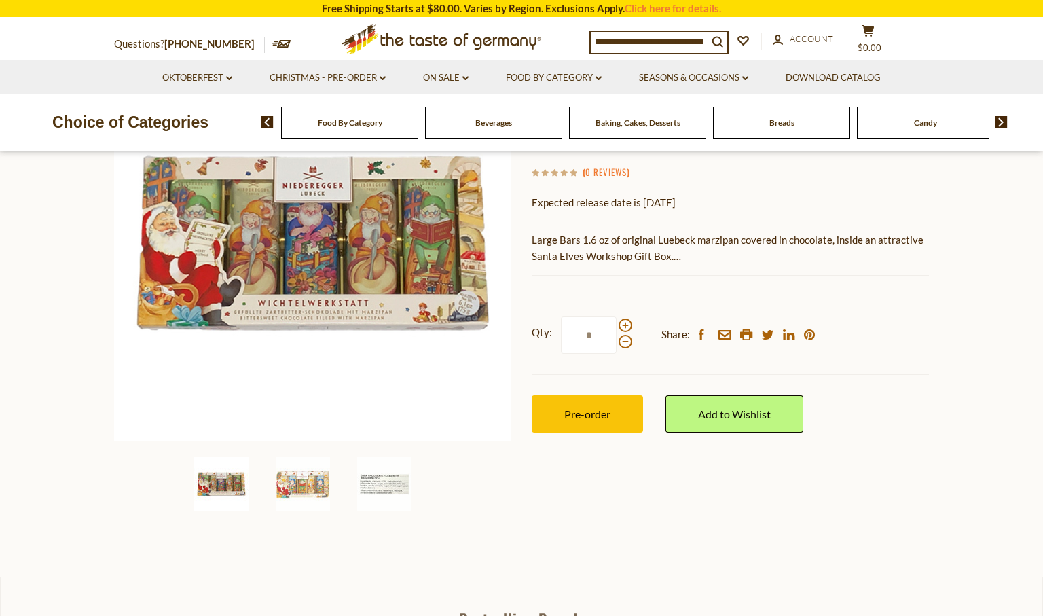
scroll to position [355, 0]
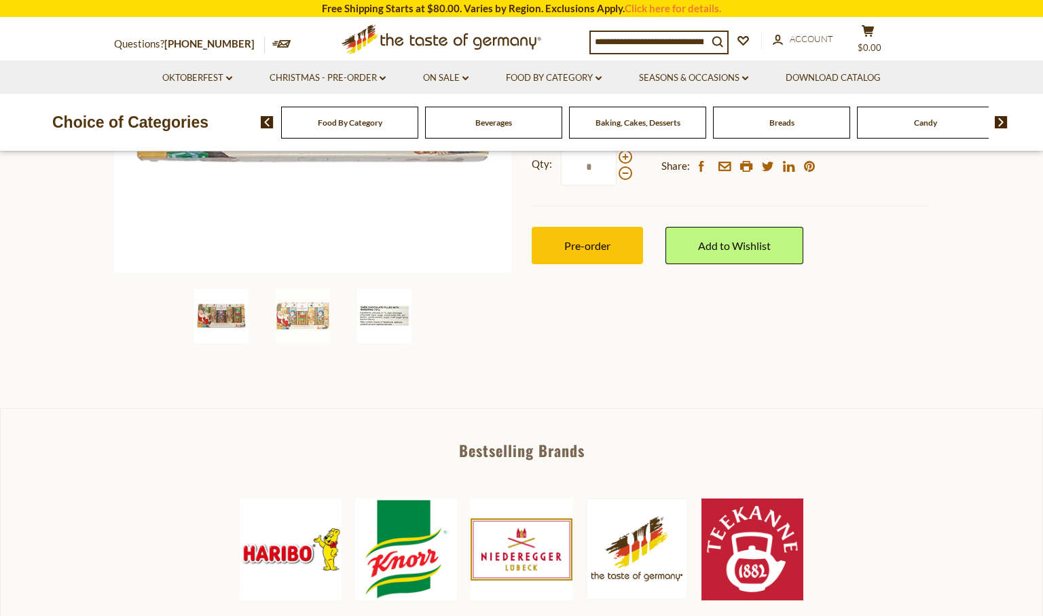
click at [384, 320] on img at bounding box center [384, 316] width 54 height 54
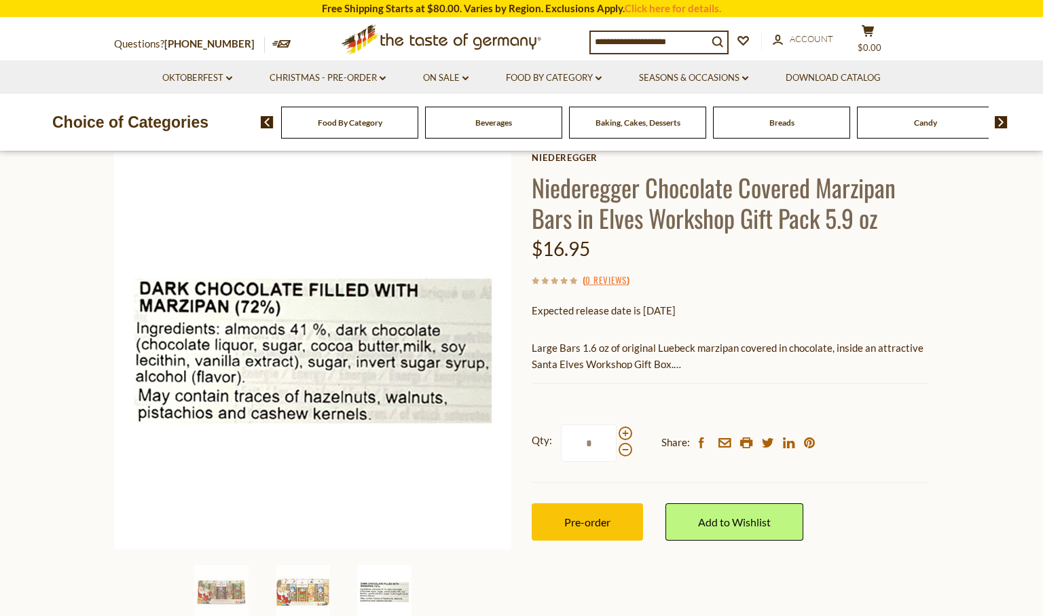
scroll to position [95, 0]
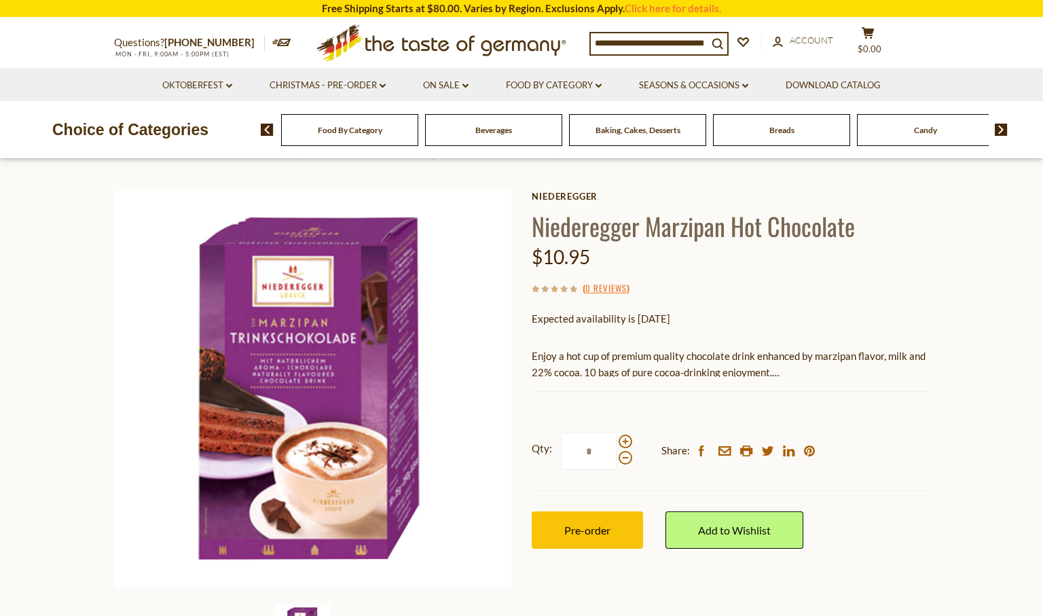
scroll to position [22, 0]
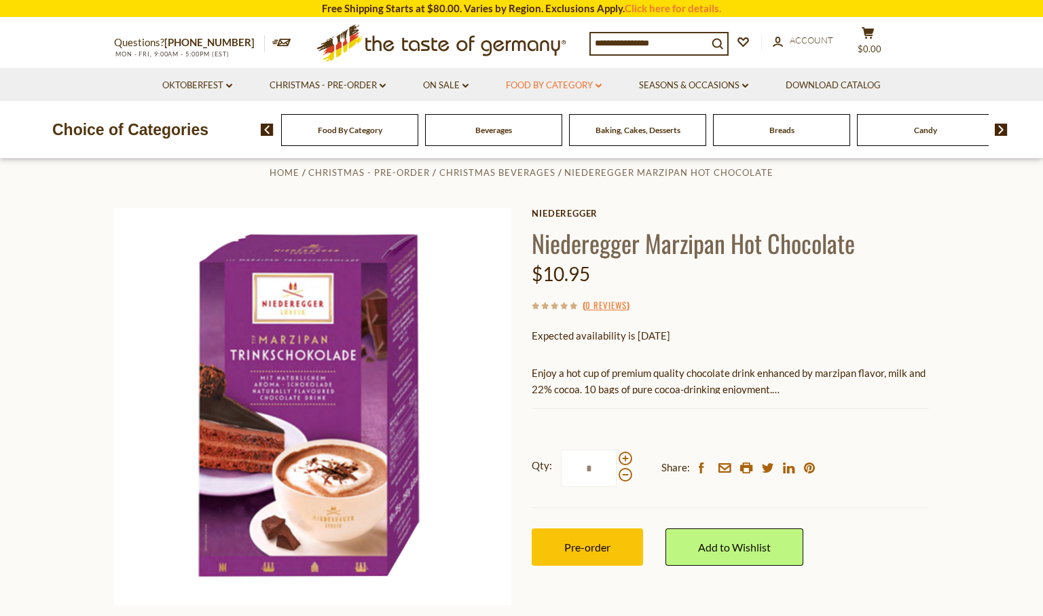
click at [602, 88] on icon "dropdown_arrow" at bounding box center [599, 86] width 6 height 5
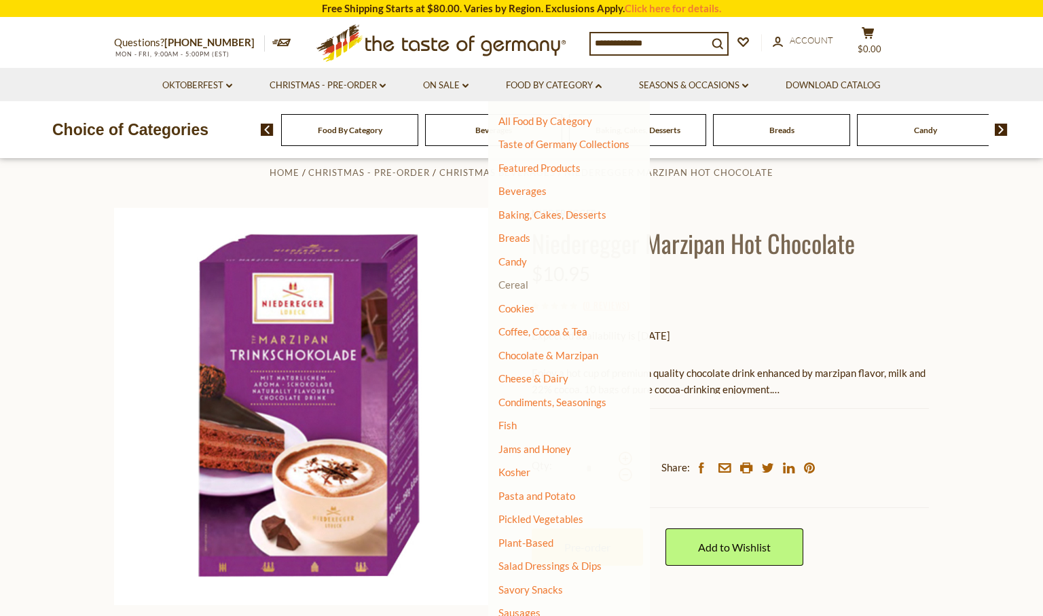
click at [521, 278] on link "Cereal" at bounding box center [514, 284] width 30 height 12
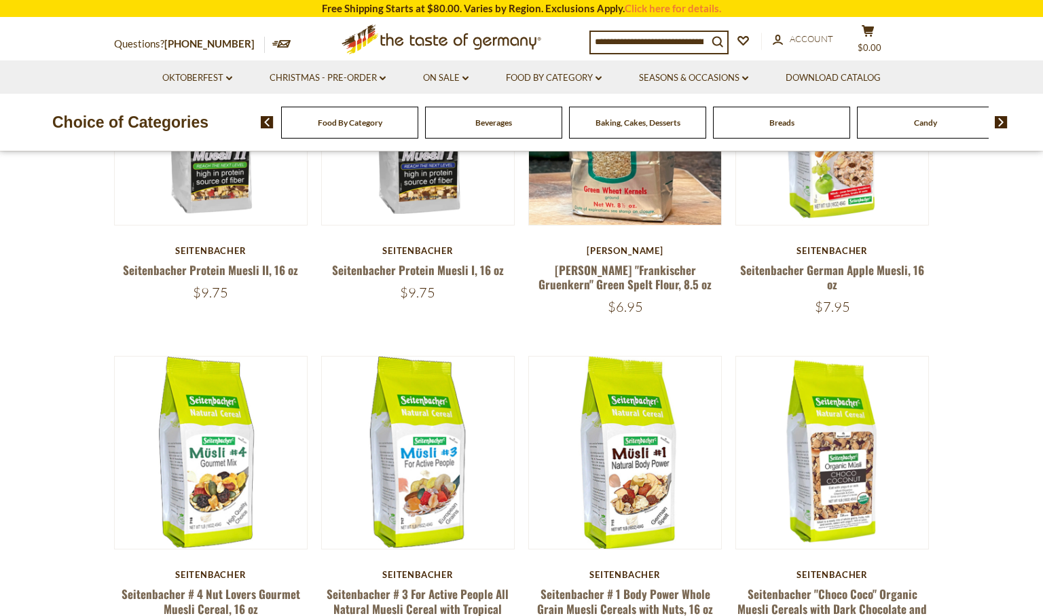
scroll to position [221, 0]
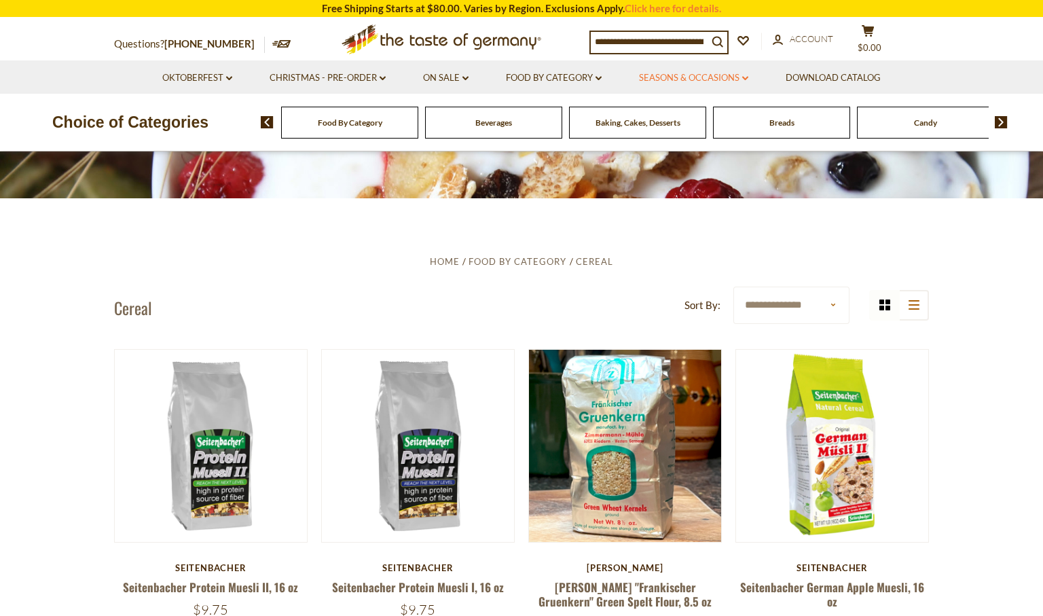
click at [670, 82] on link "Seasons & Occasions dropdown_arrow" at bounding box center [693, 78] width 109 height 15
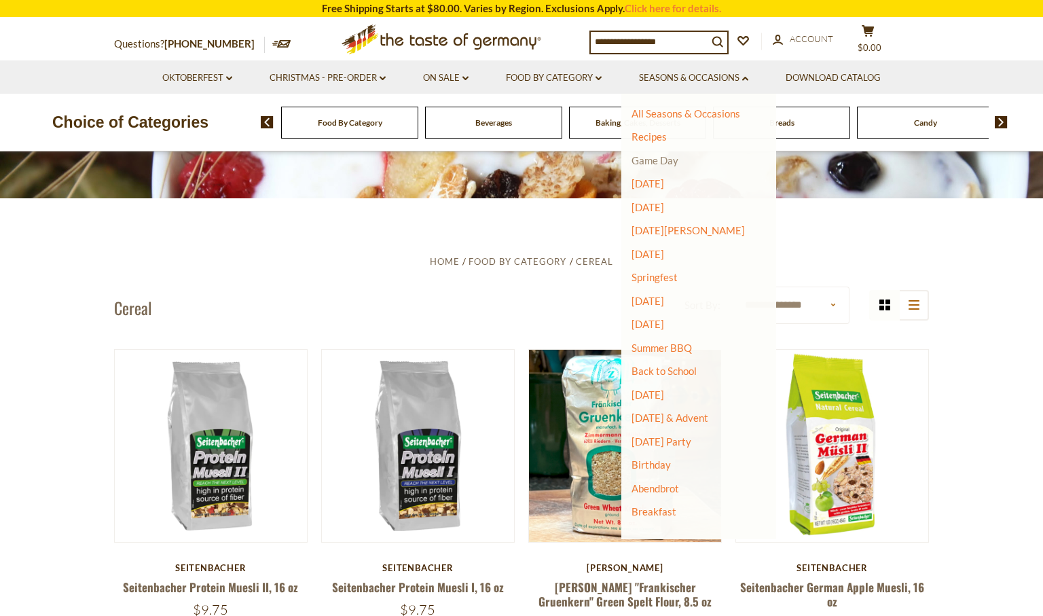
click at [651, 158] on link "Game Day" at bounding box center [655, 160] width 47 height 12
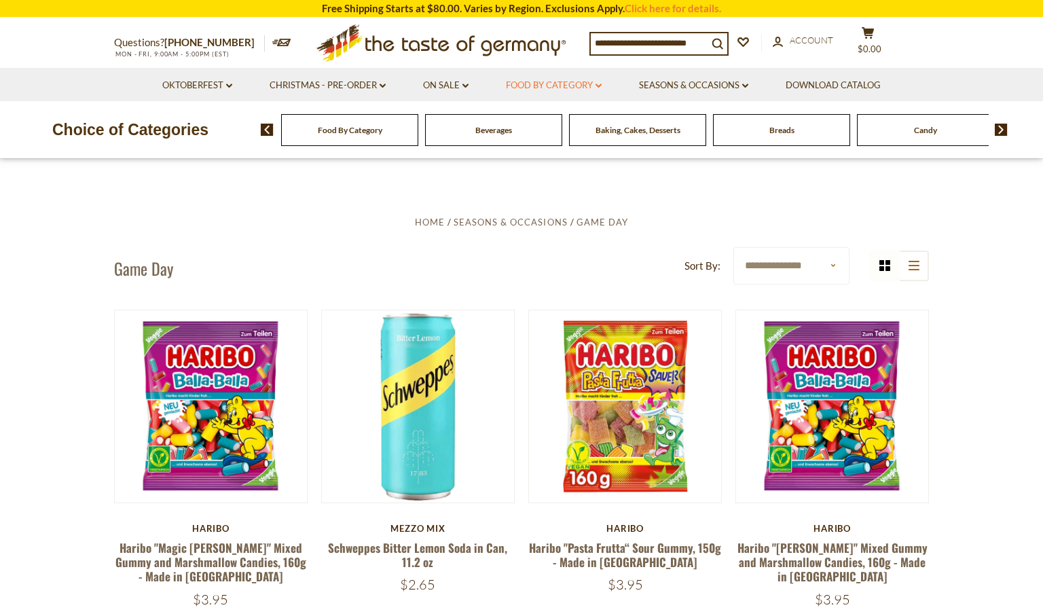
click at [530, 88] on link "Food By Category dropdown_arrow" at bounding box center [554, 85] width 96 height 15
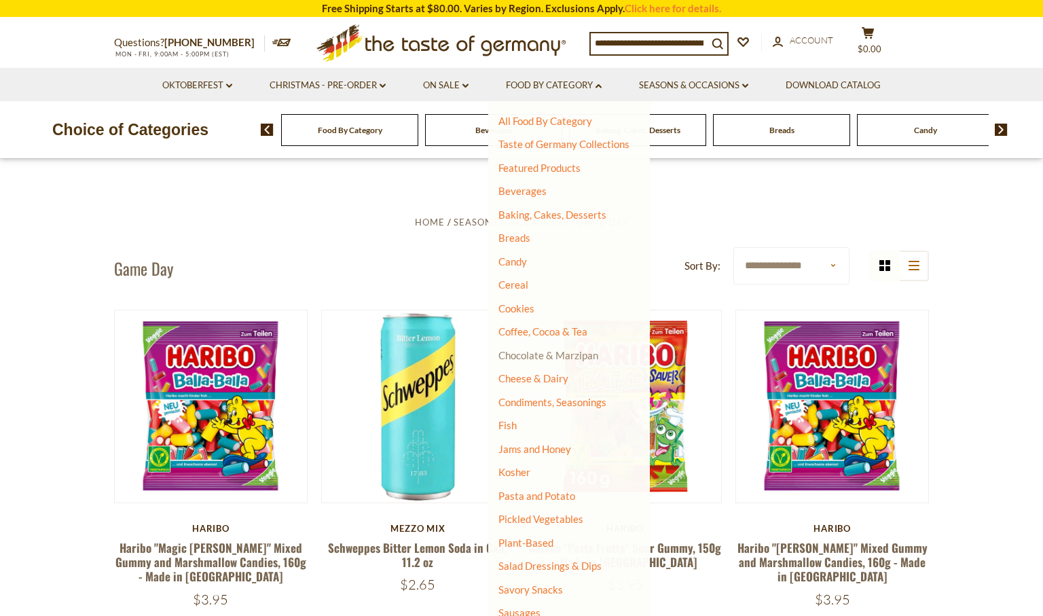
click at [529, 356] on link "Chocolate & Marzipan" at bounding box center [549, 355] width 100 height 12
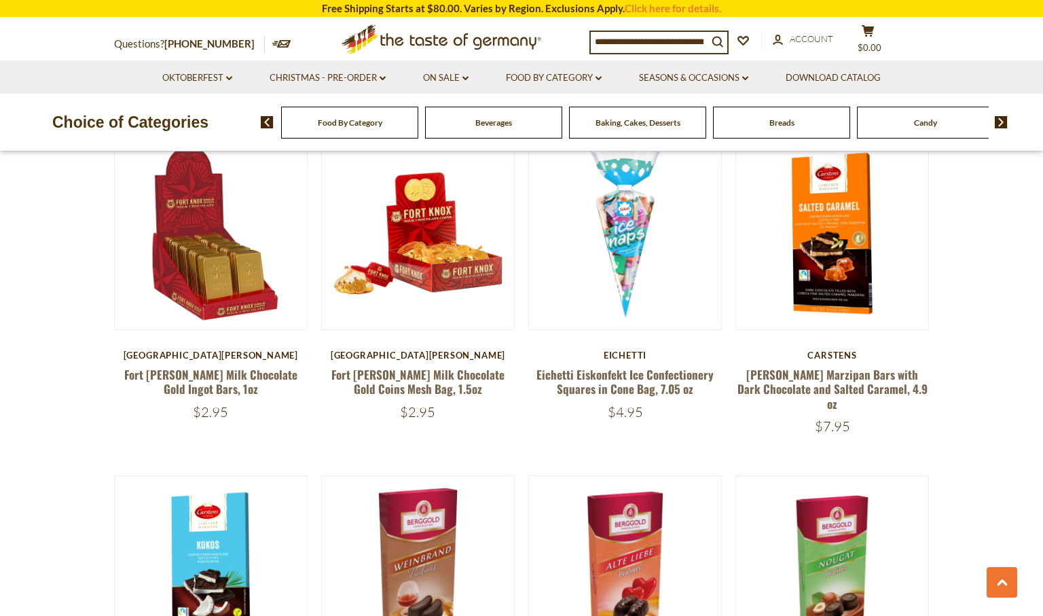
scroll to position [1039, 0]
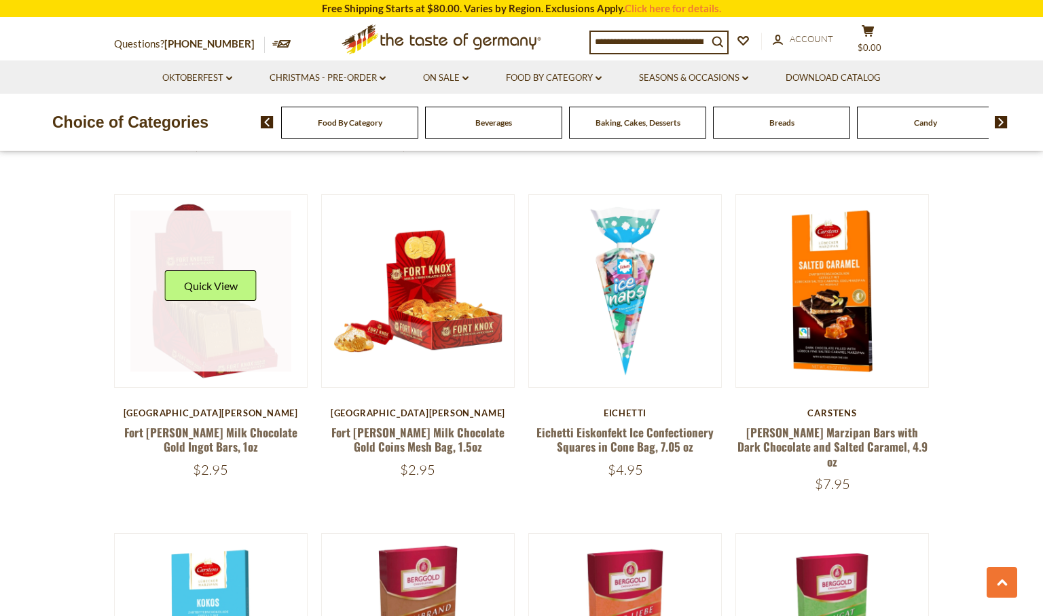
click at [239, 301] on div "Quick View" at bounding box center [211, 292] width 162 height 162
click at [245, 325] on link at bounding box center [211, 292] width 162 height 162
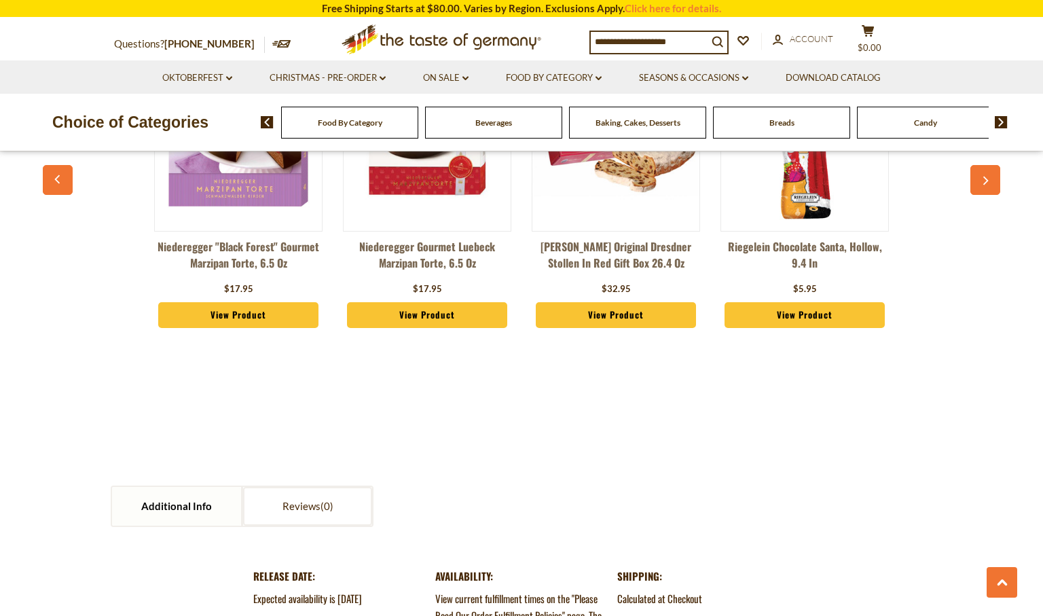
scroll to position [1316, 0]
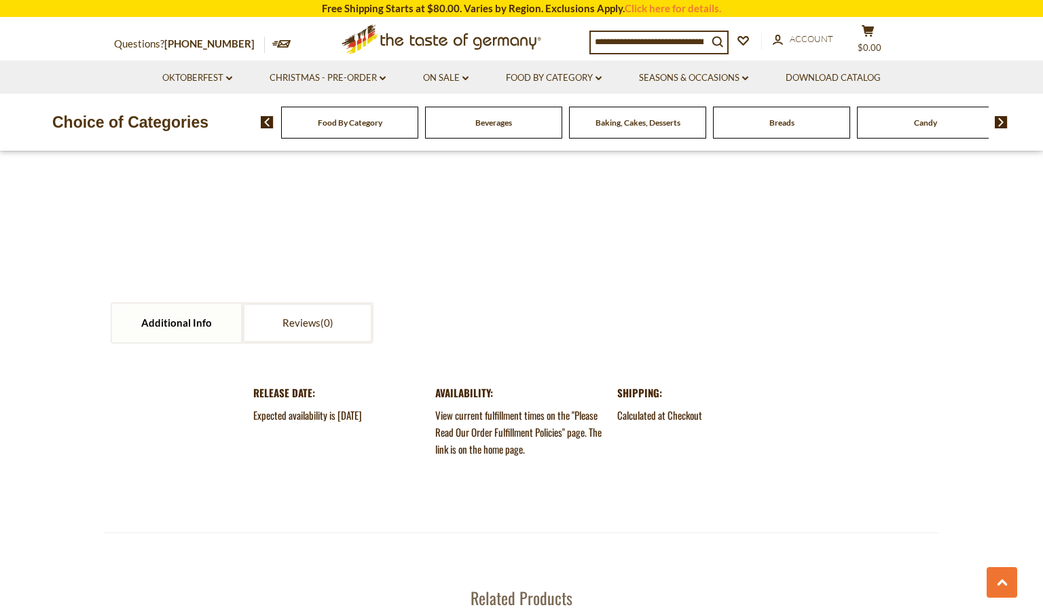
click at [621, 42] on input at bounding box center [649, 41] width 117 height 19
type input "*****"
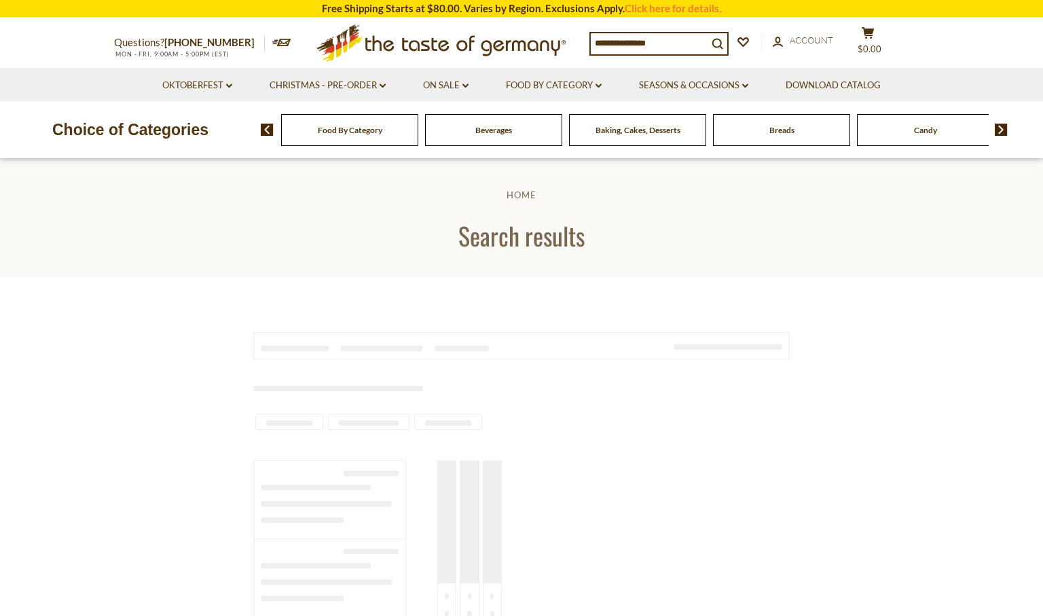
type input "*****"
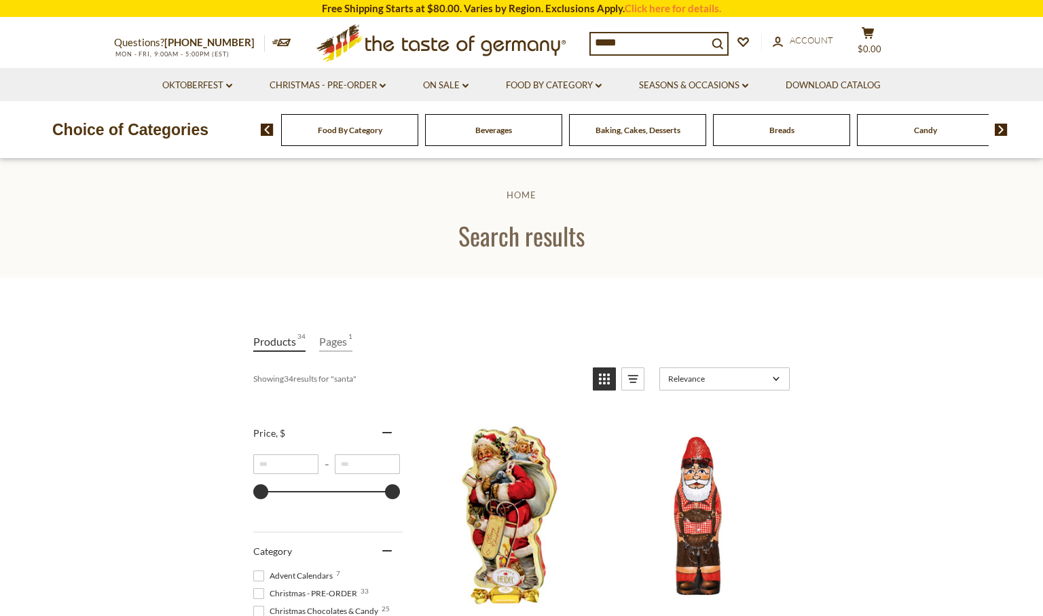
click at [752, 85] on li "Seasons & Occasions dropdown_arrow All Seasons & Occasions Recipes Game Day Val…" at bounding box center [693, 84] width 145 height 33
click at [749, 85] on icon at bounding box center [745, 86] width 6 height 4
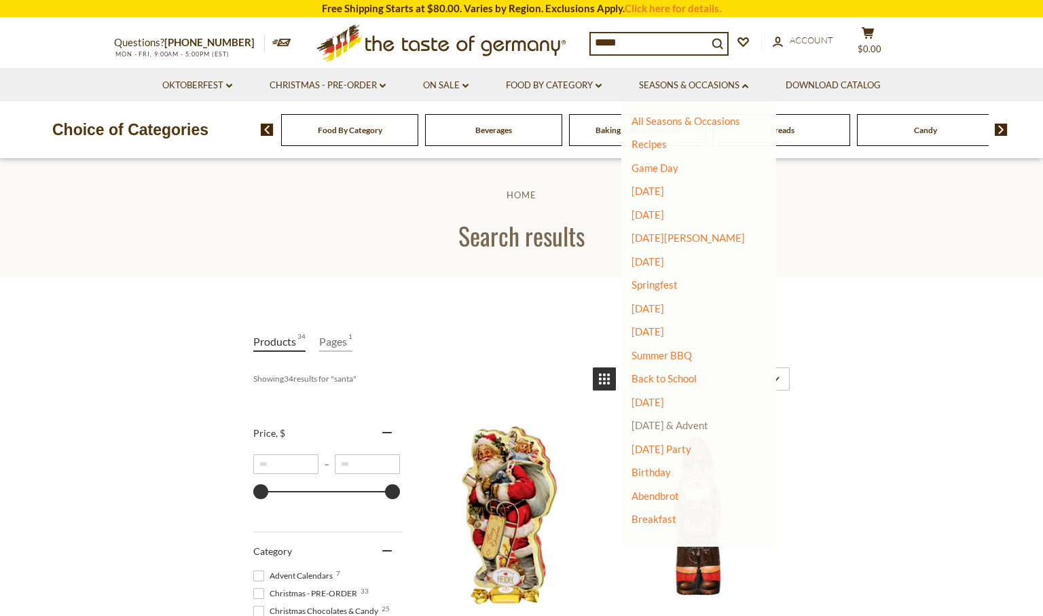
click at [648, 428] on link "[DATE] & Advent" at bounding box center [670, 425] width 77 height 12
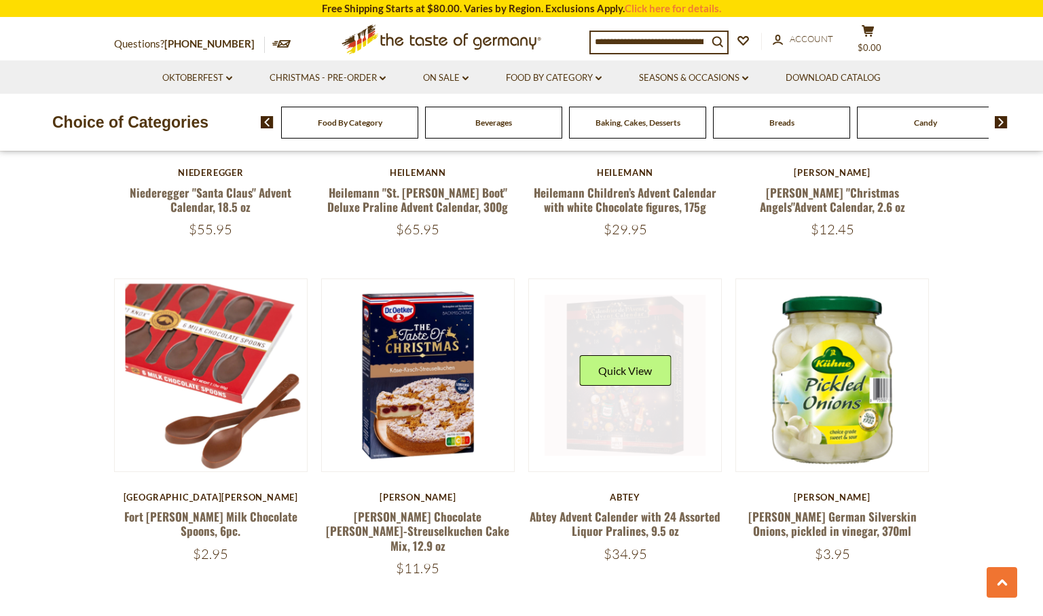
scroll to position [2978, 0]
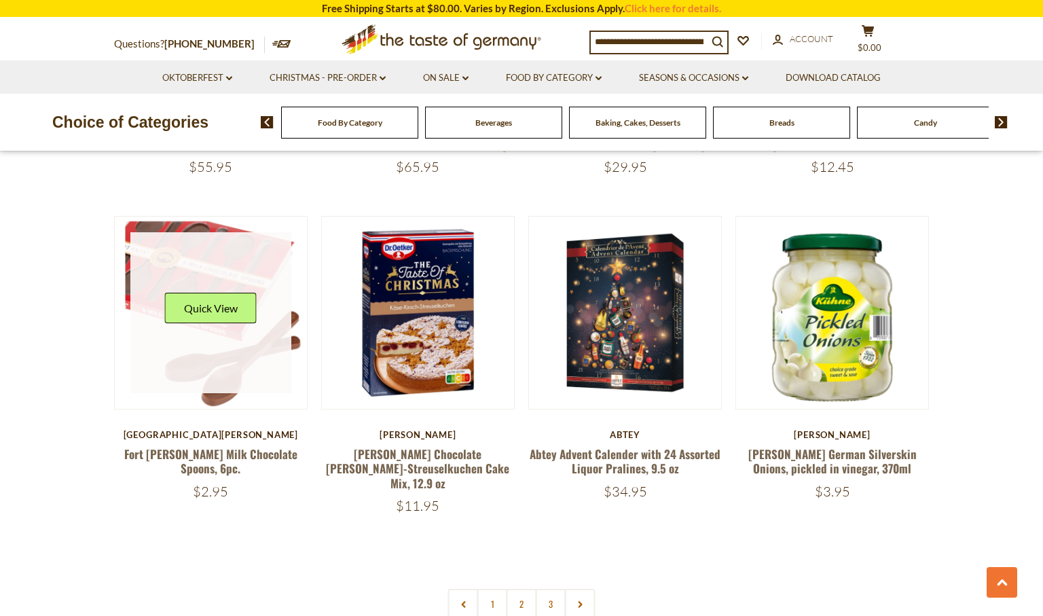
click at [226, 236] on link at bounding box center [211, 313] width 162 height 162
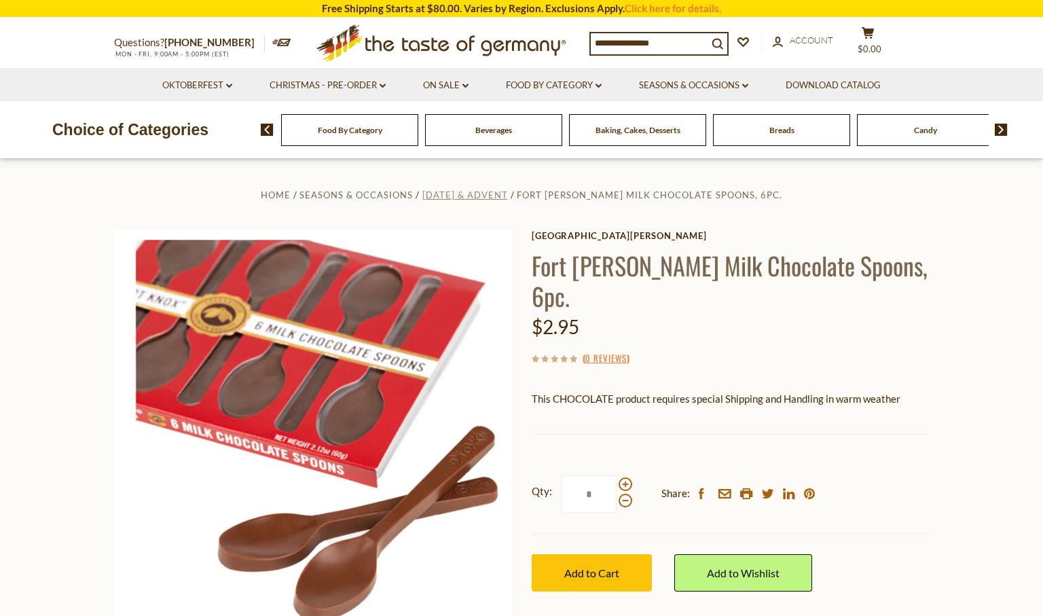
click at [508, 198] on span "[DATE] & Advent" at bounding box center [465, 195] width 86 height 11
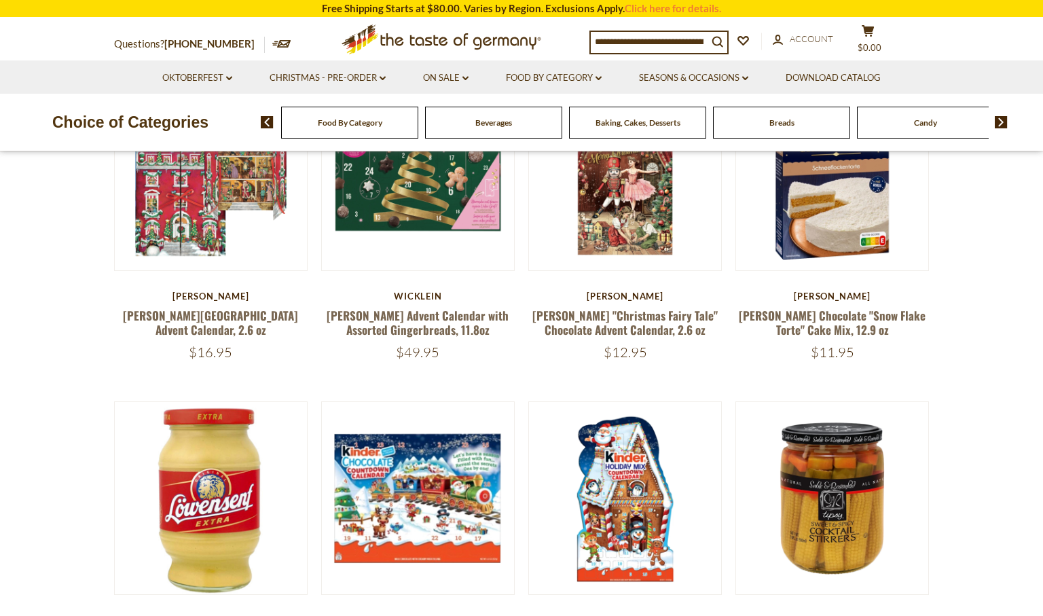
scroll to position [170, 0]
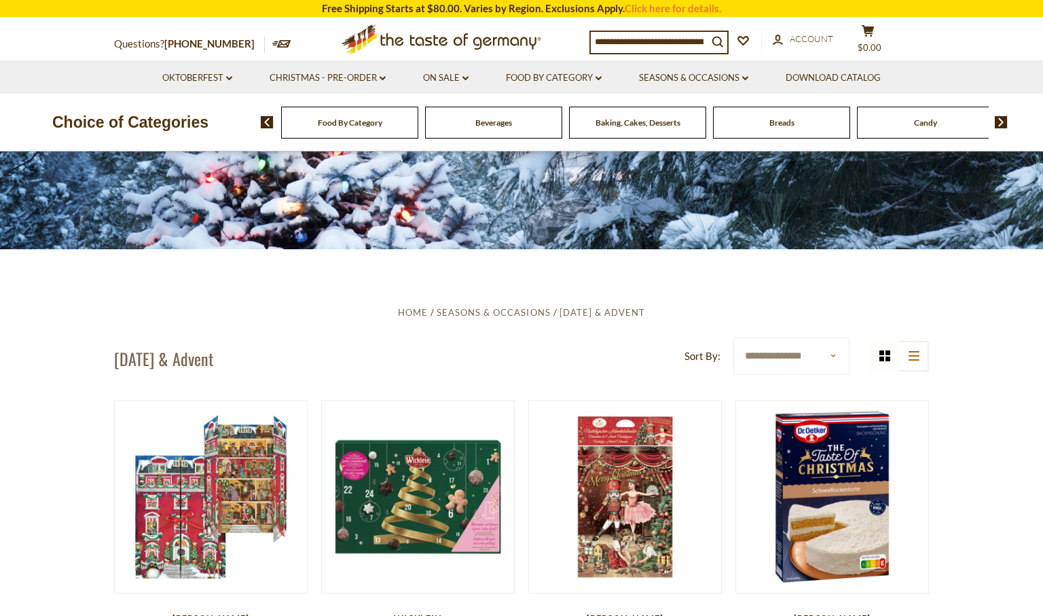
click at [607, 50] on input at bounding box center [649, 41] width 117 height 19
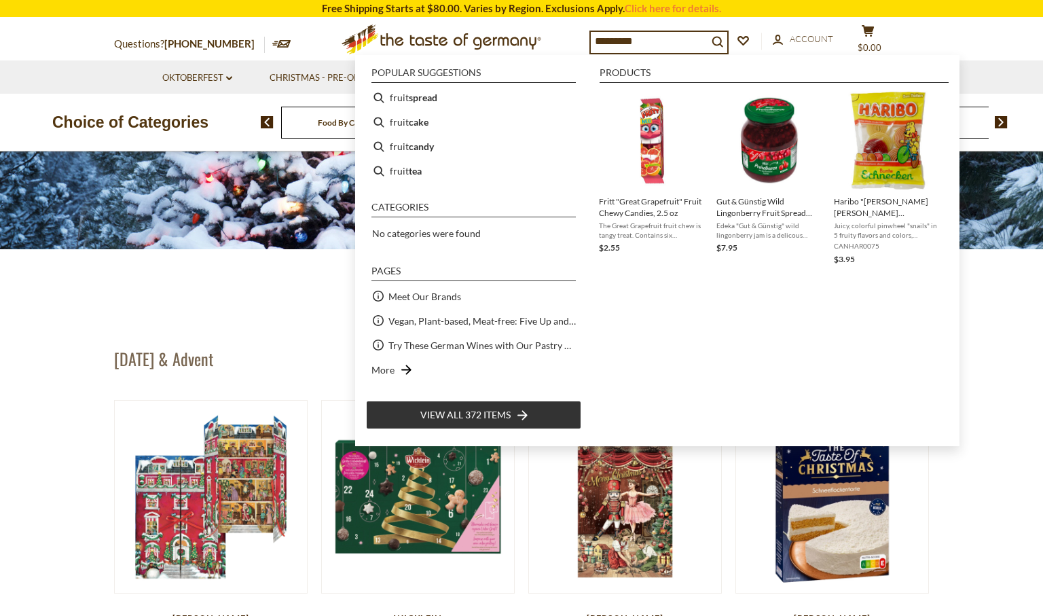
type input "**********"
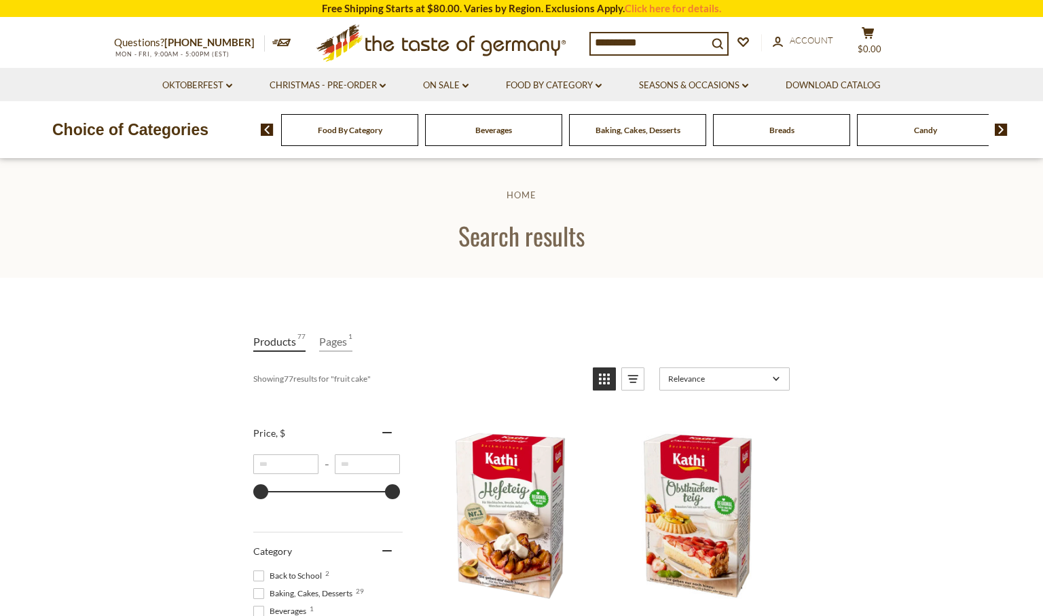
drag, startPoint x: 644, startPoint y: 42, endPoint x: 585, endPoint y: 41, distance: 58.4
click at [585, 41] on div "**********" at bounding box center [521, 43] width 835 height 50
type input "*******"
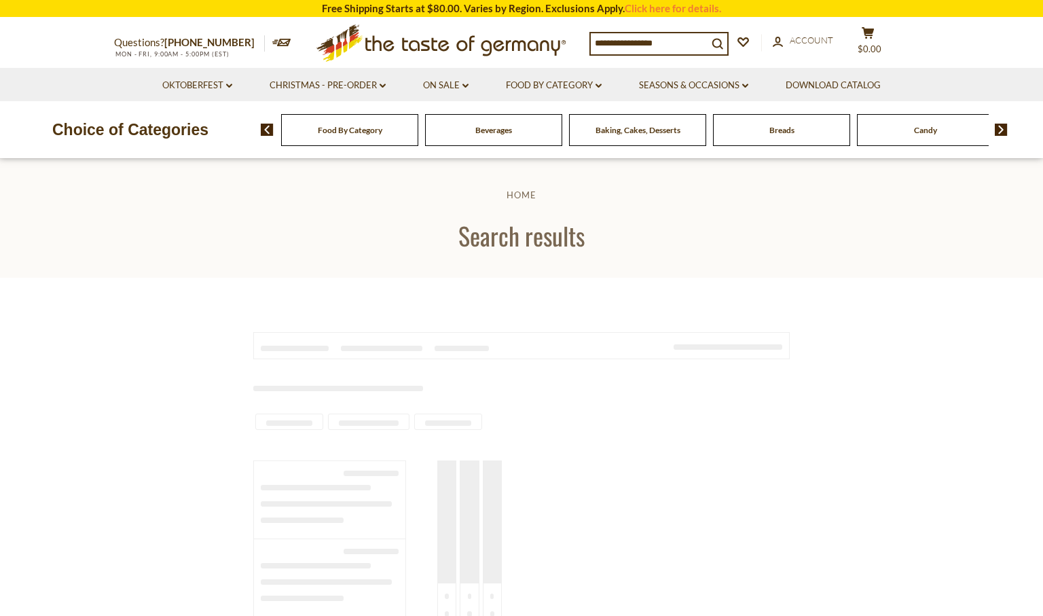
type input "*******"
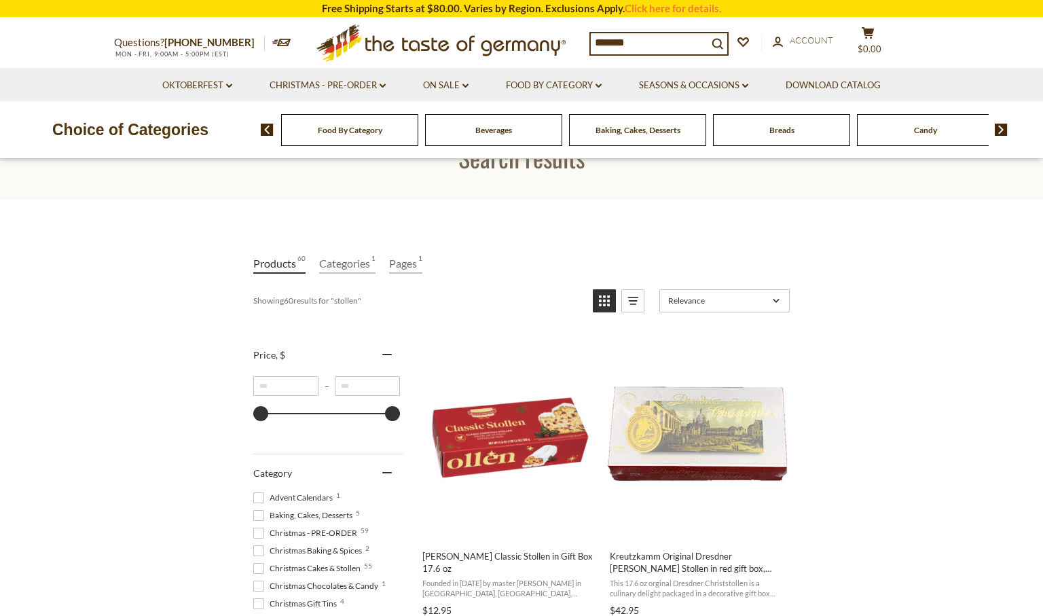
scroll to position [160, 0]
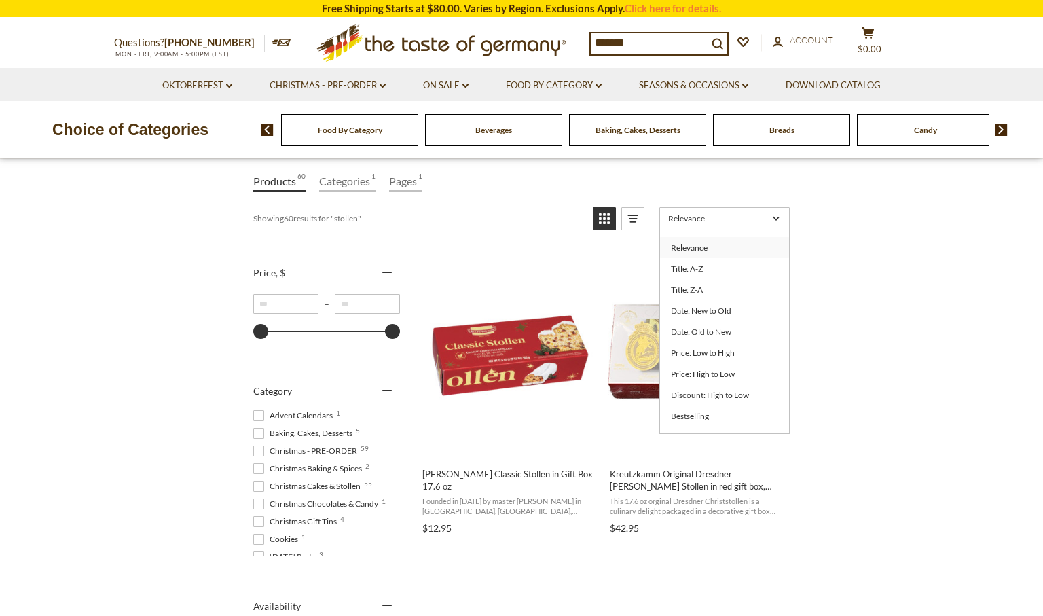
click at [682, 218] on span "Relevance" at bounding box center [718, 218] width 100 height 10
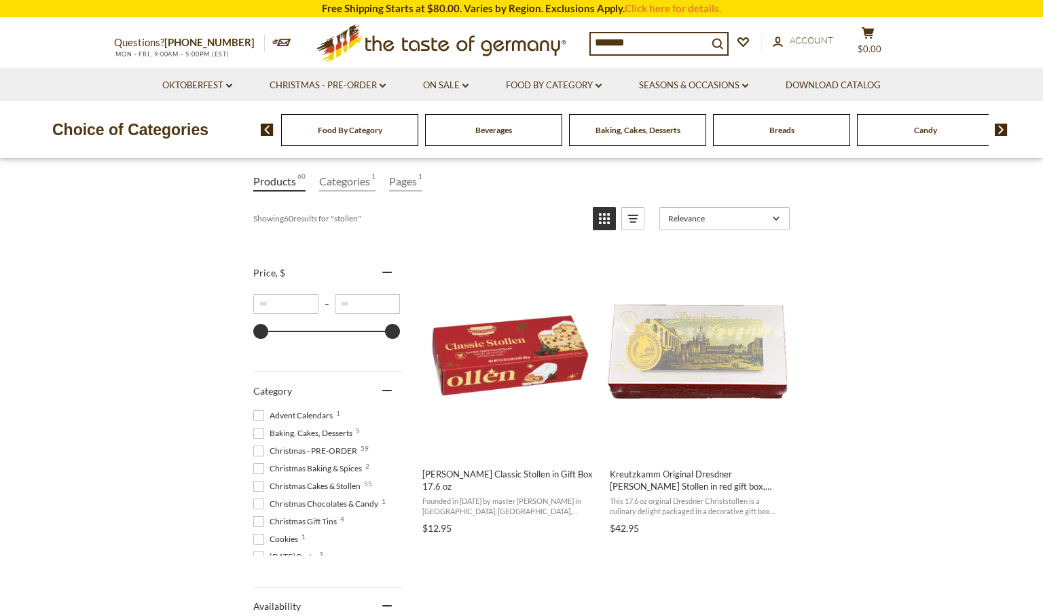
click at [682, 218] on span "Relevance" at bounding box center [718, 218] width 100 height 10
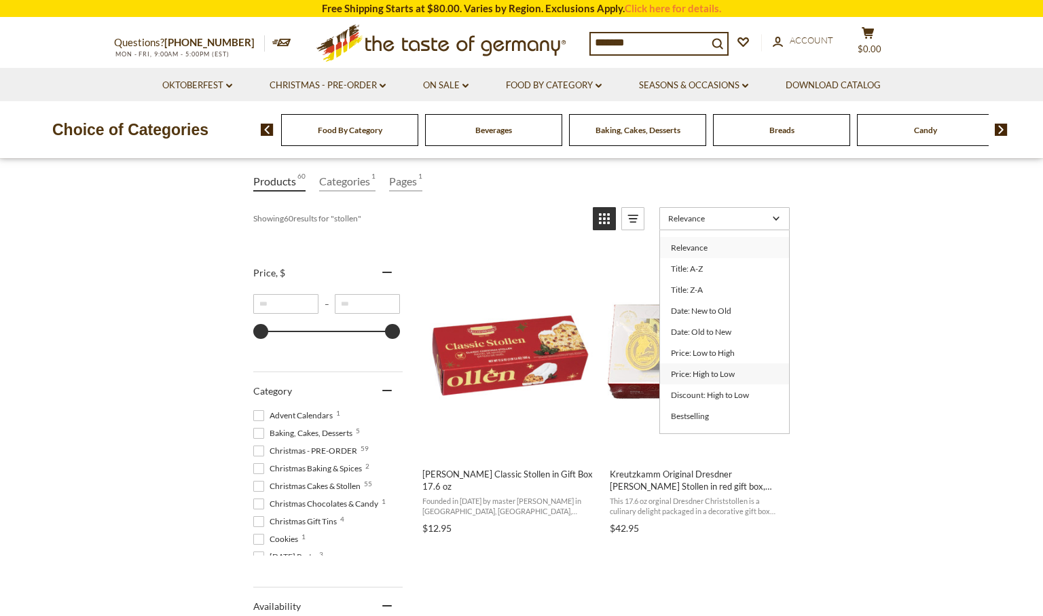
click at [687, 372] on link "Price: High to Low" at bounding box center [724, 373] width 129 height 21
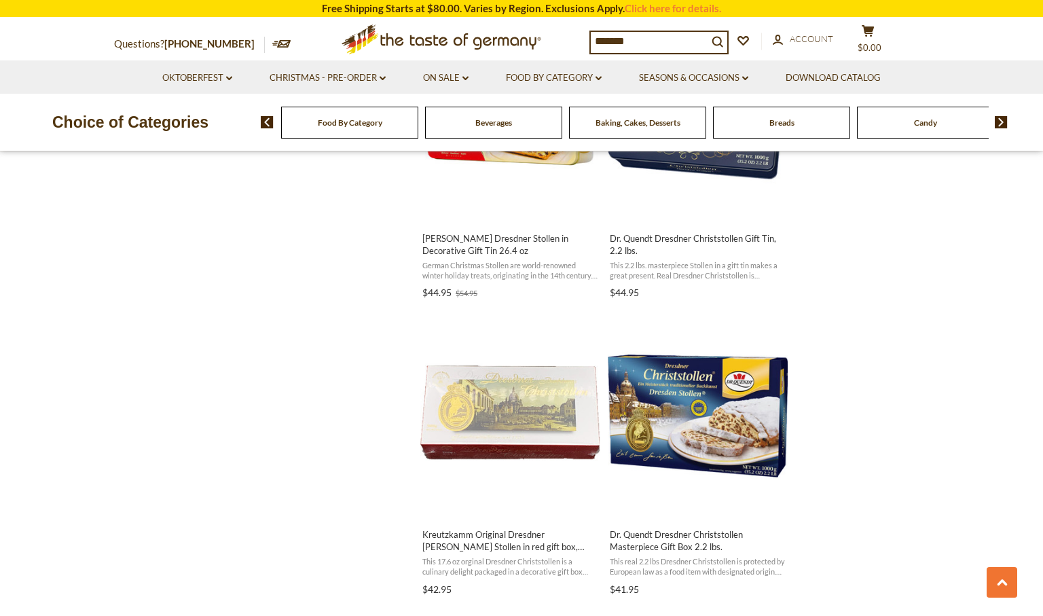
scroll to position [1316, 0]
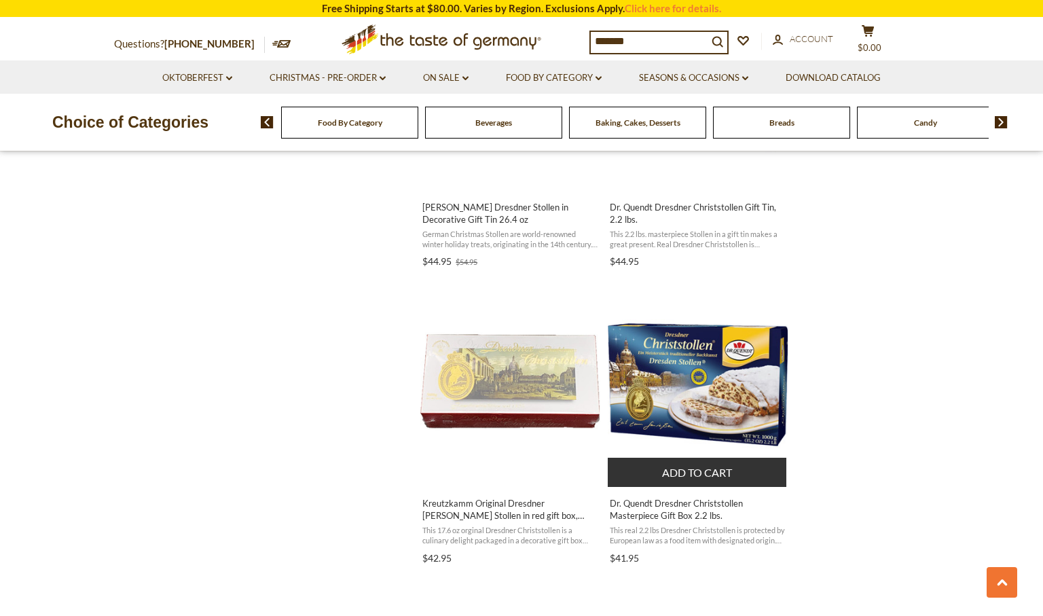
click at [724, 370] on img "Dr. Quendt Dresdner Christstollen Masterpiece Gift Box 2.2 lbs." at bounding box center [698, 385] width 180 height 180
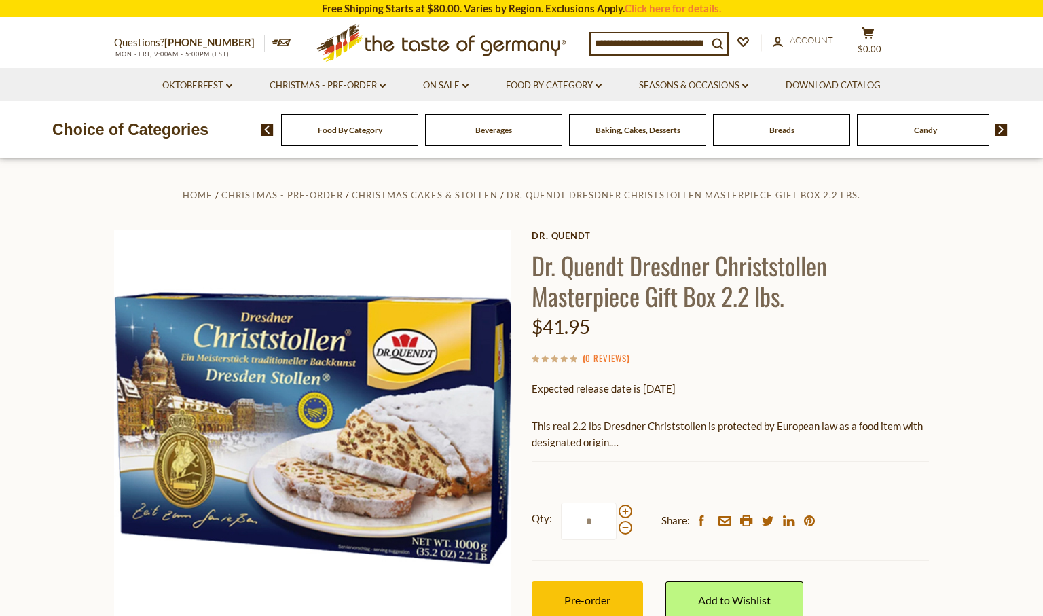
click at [605, 442] on p "This real 2.2 lbs Dresdner Christstollen is protected by European law as a food…" at bounding box center [730, 435] width 397 height 34
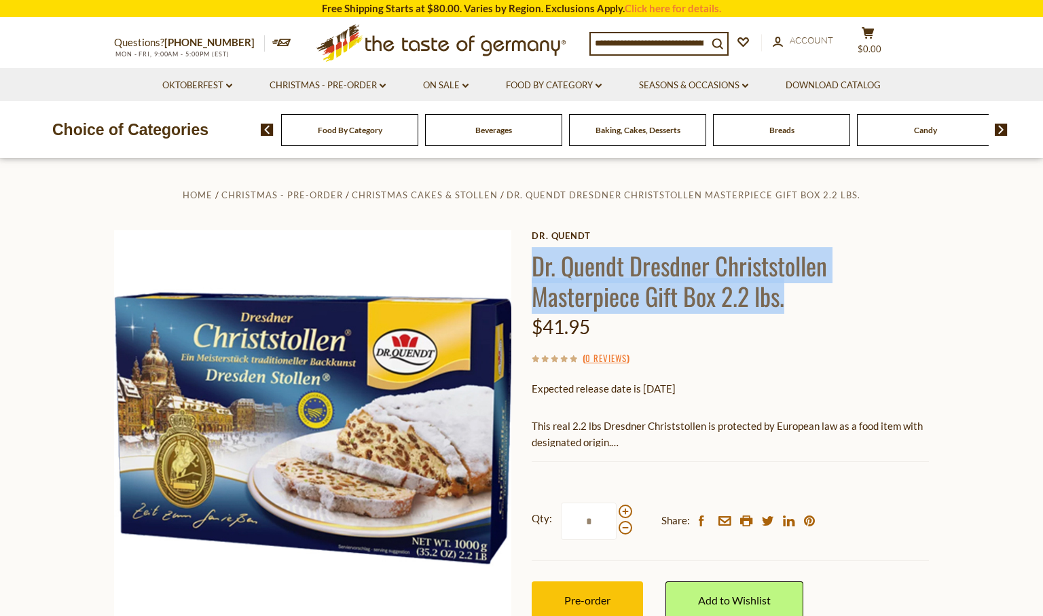
drag, startPoint x: 536, startPoint y: 269, endPoint x: 791, endPoint y: 293, distance: 255.8
click at [791, 293] on h1 "Dr. Quendt Dresdner Christstollen Masterpiece Gift Box 2.2 lbs." at bounding box center [730, 280] width 397 height 61
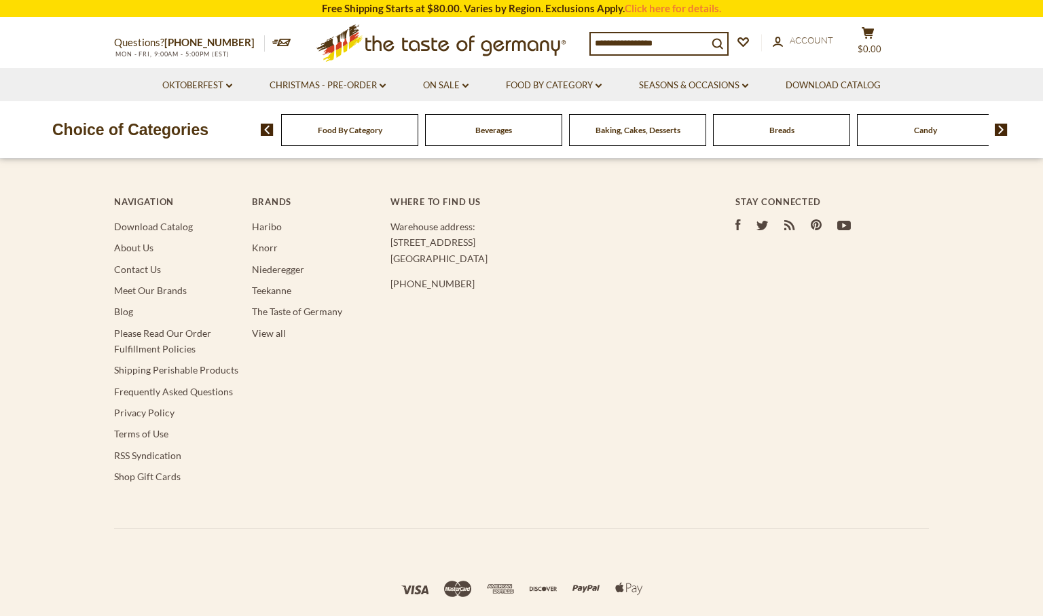
type input "*******"
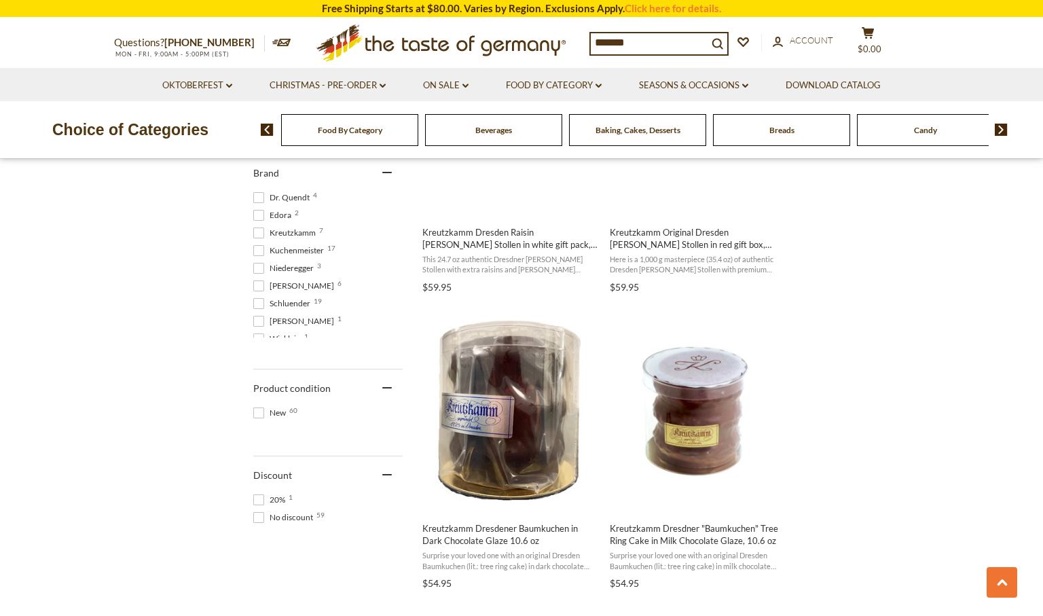
scroll to position [264, 0]
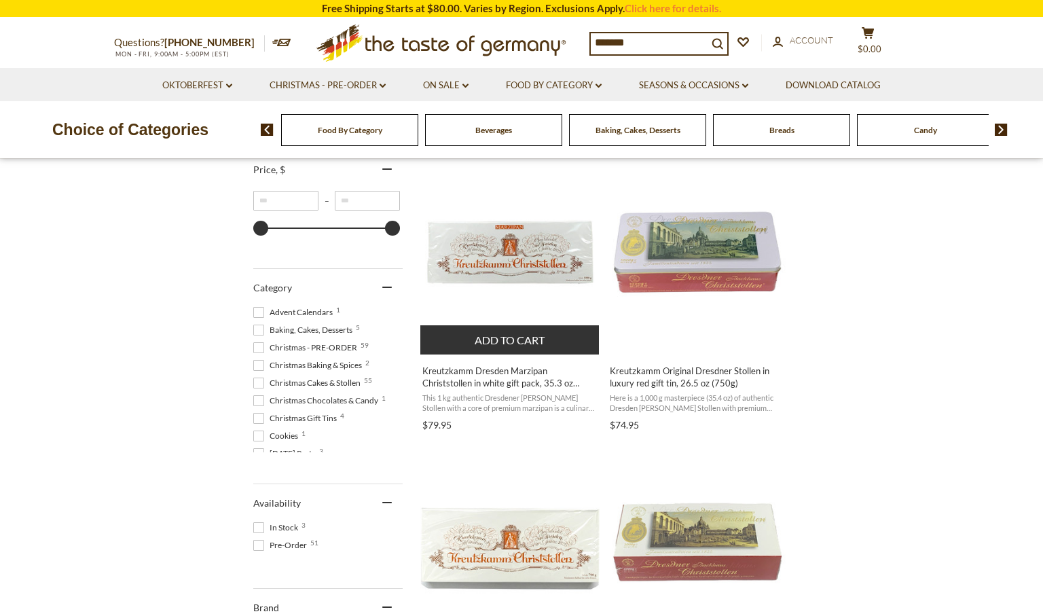
click at [524, 234] on img "Kreutzkamm Dresden Marzipan Christstollen in white gift pack, 35.3 oz (1000g)" at bounding box center [510, 252] width 180 height 180
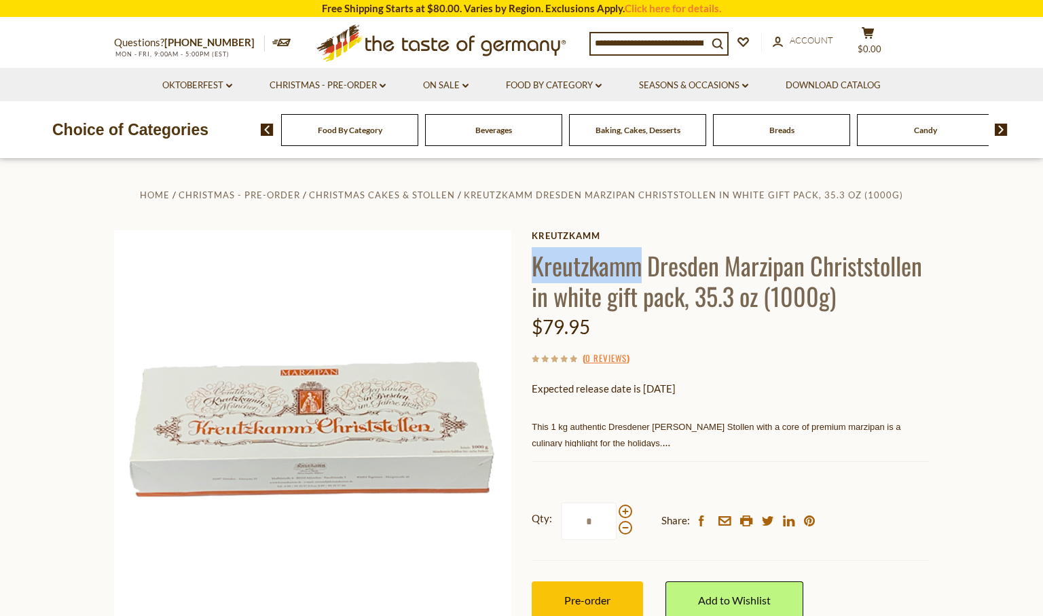
drag, startPoint x: 533, startPoint y: 256, endPoint x: 644, endPoint y: 258, distance: 111.4
click at [644, 258] on h1 "Kreutzkamm Dresden Marzipan Christstollen in white gift pack, 35.3 oz (1000g)" at bounding box center [730, 280] width 397 height 61
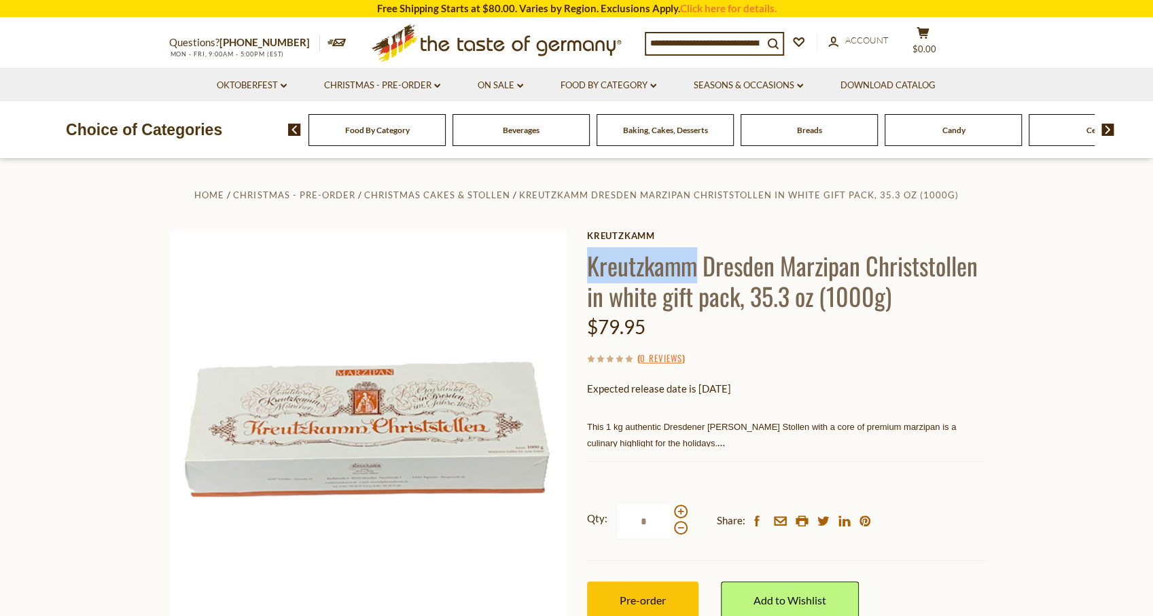
click at [509, 49] on icon ".st0{fill:#EDD300;} .st1{fill:#D33E21;}" at bounding box center [497, 43] width 254 height 50
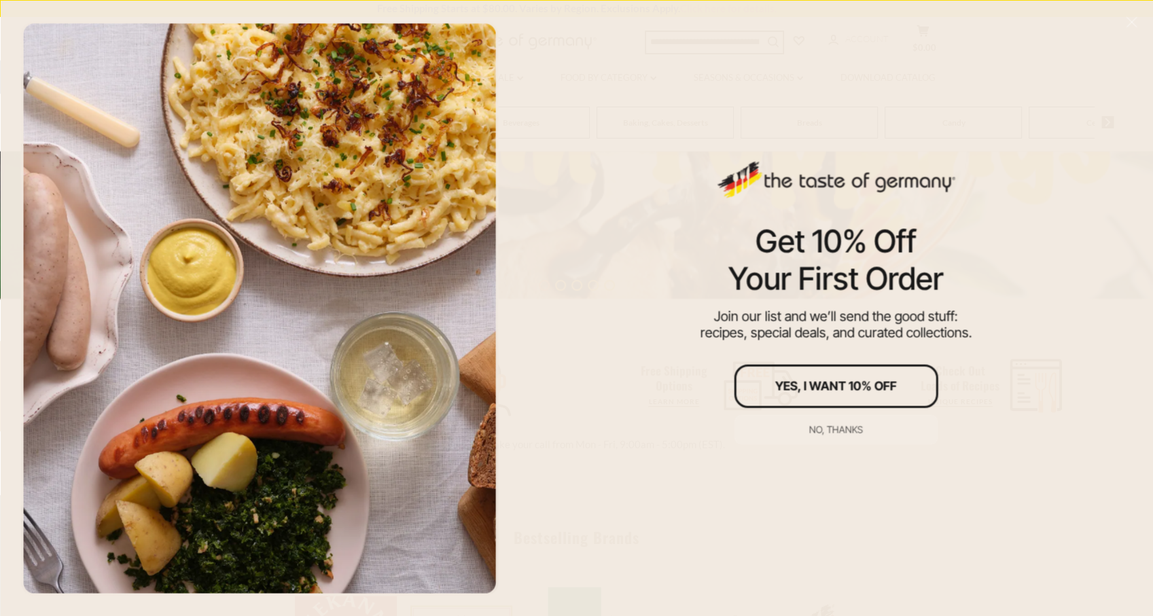
scroll to position [520, 0]
click at [831, 425] on div "No, thanks" at bounding box center [836, 430] width 54 height 10
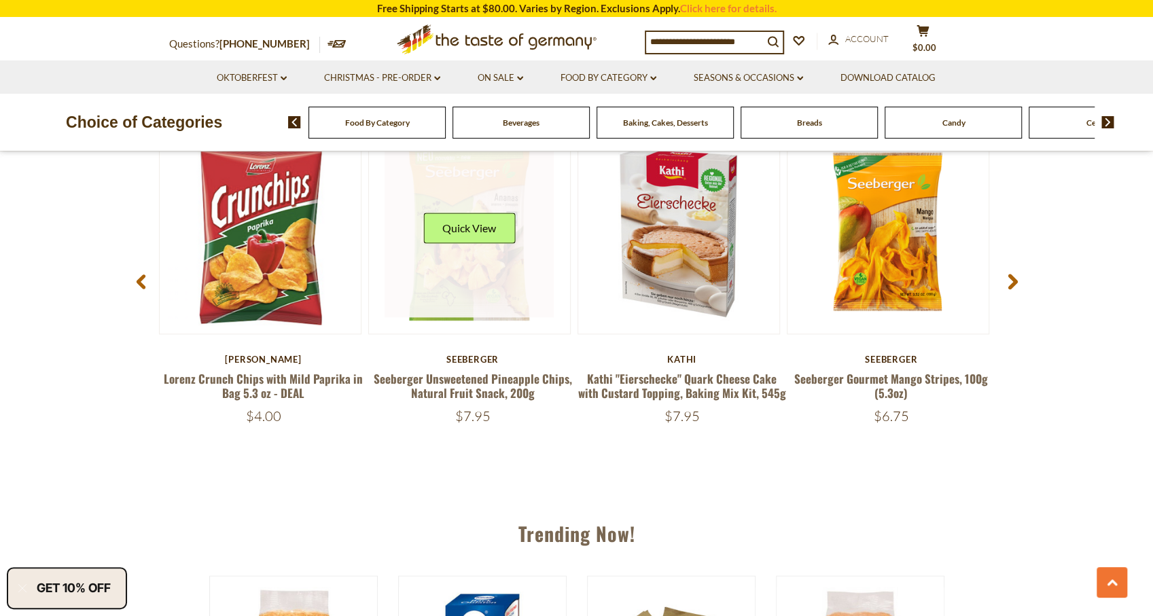
scroll to position [1079, 0]
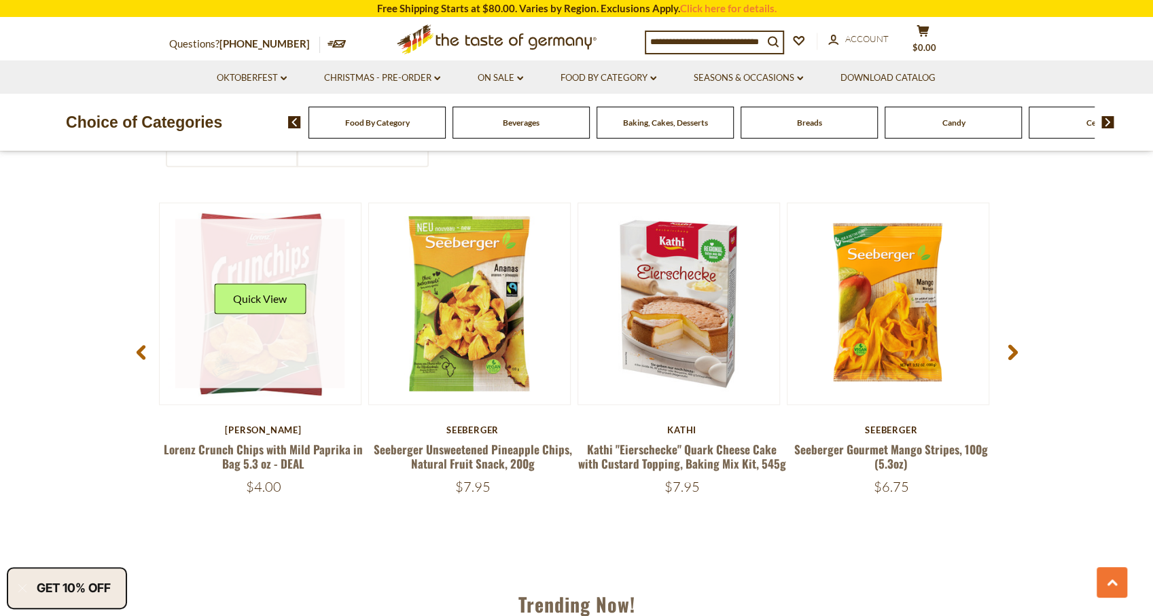
click at [296, 283] on button "Quick View" at bounding box center [260, 298] width 92 height 31
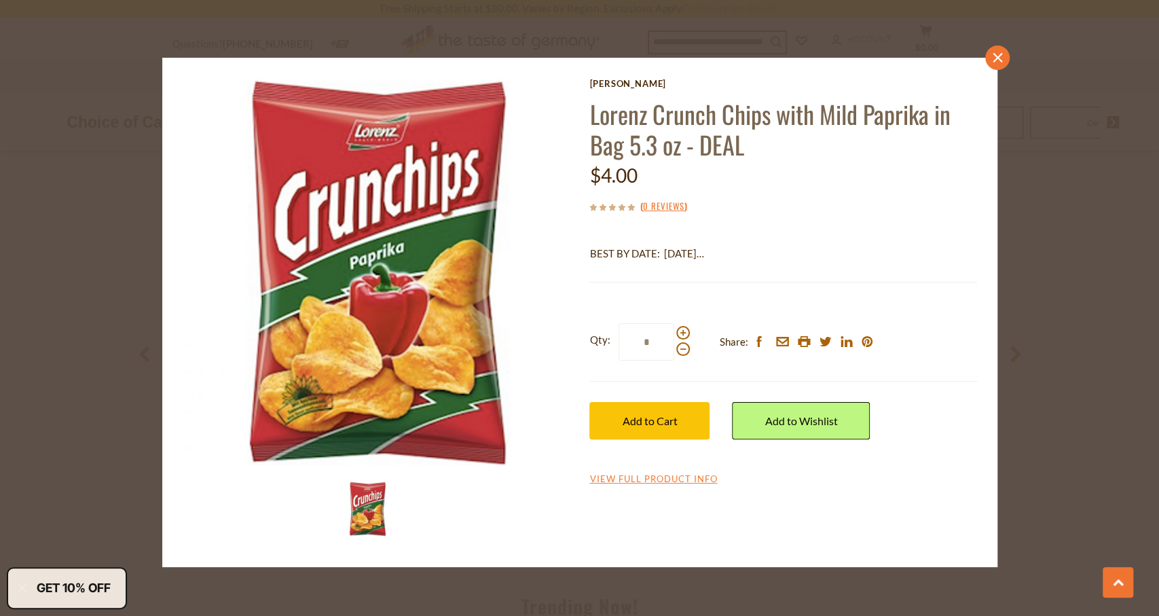
click at [992, 56] on icon "close" at bounding box center [997, 58] width 10 height 10
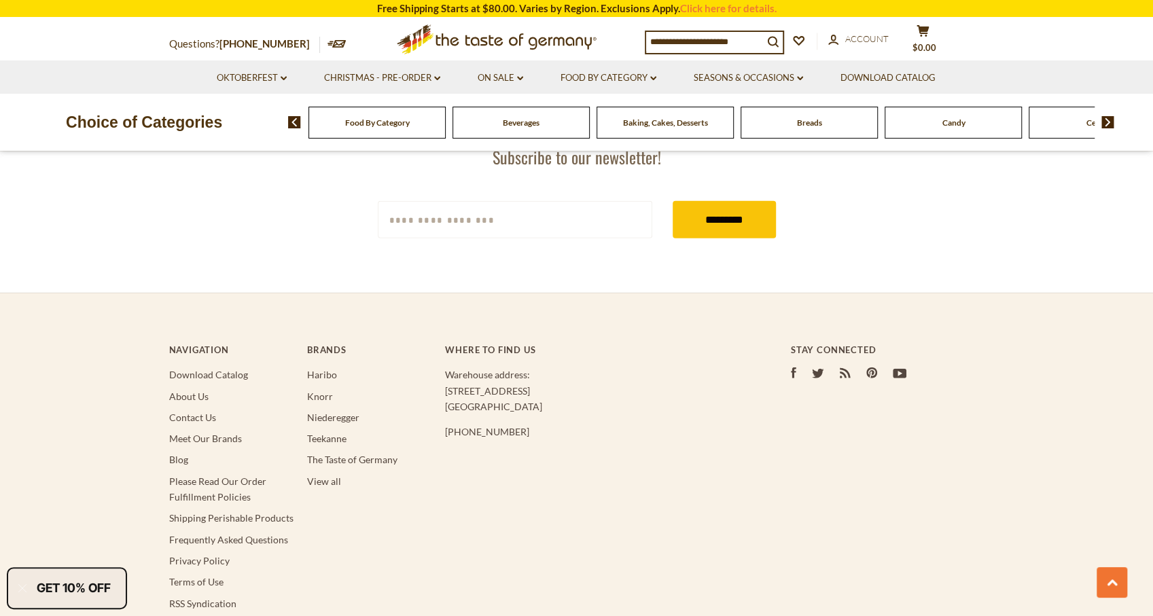
scroll to position [2619, 0]
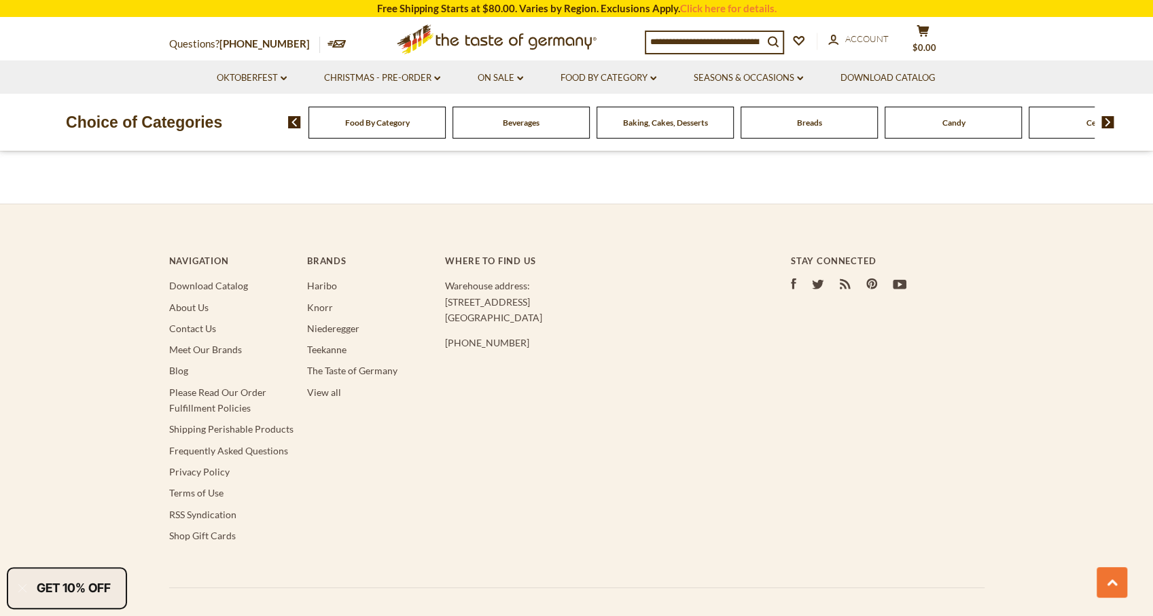
click at [197, 348] on li "Meet Our Brands" at bounding box center [231, 350] width 124 height 16
click at [198, 344] on link "Meet Our Brands" at bounding box center [205, 350] width 73 height 12
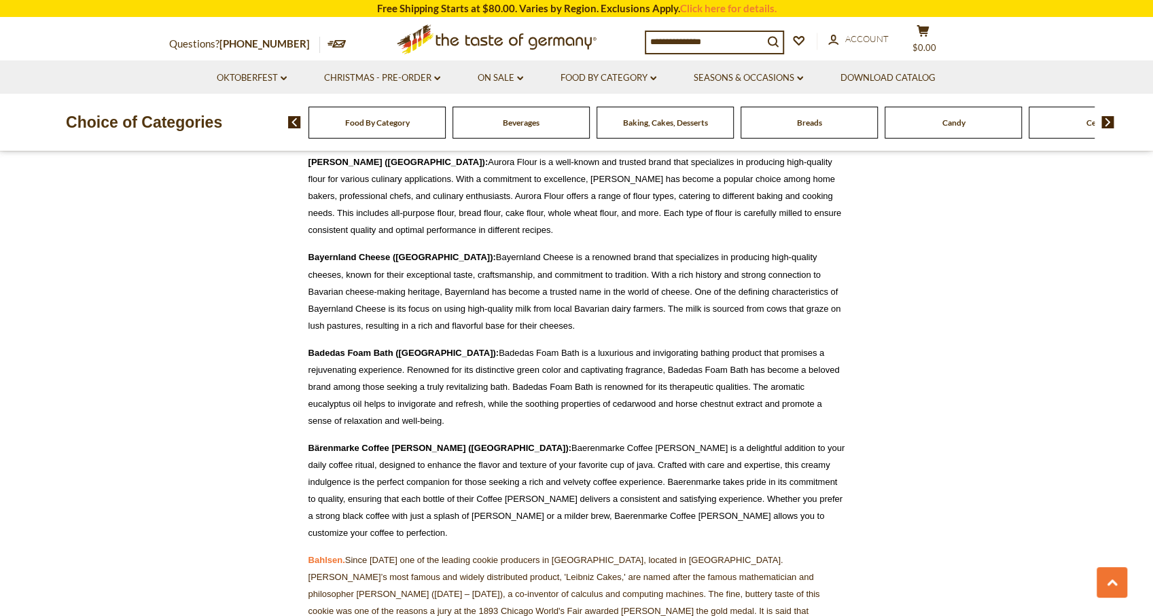
scroll to position [1146, 0]
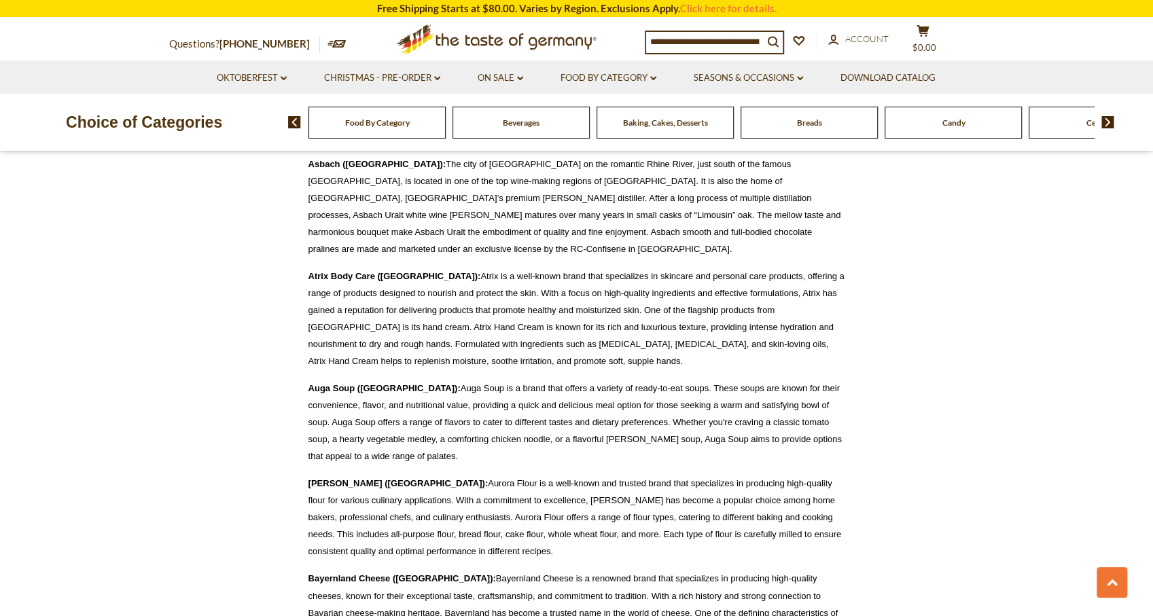
click at [1105, 122] on img at bounding box center [1107, 122] width 13 height 12
click at [266, 128] on div "Candy" at bounding box center [196, 123] width 137 height 32
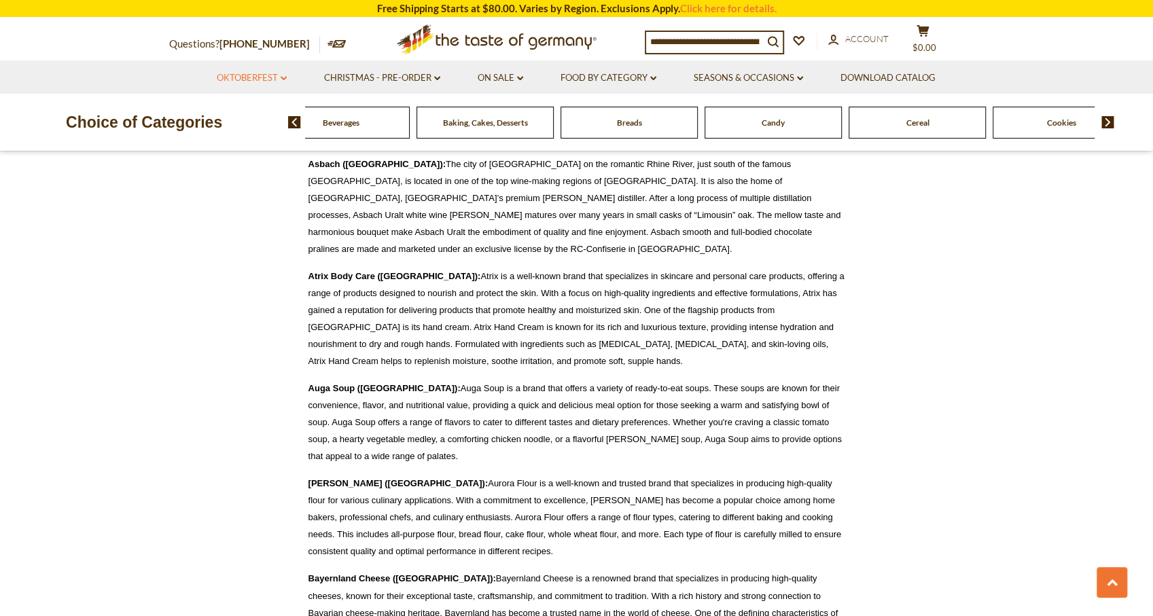
click at [253, 81] on link "Oktoberfest dropdown_arrow" at bounding box center [252, 78] width 70 height 15
click at [248, 160] on link "Party Supplies" at bounding box center [241, 160] width 65 height 12
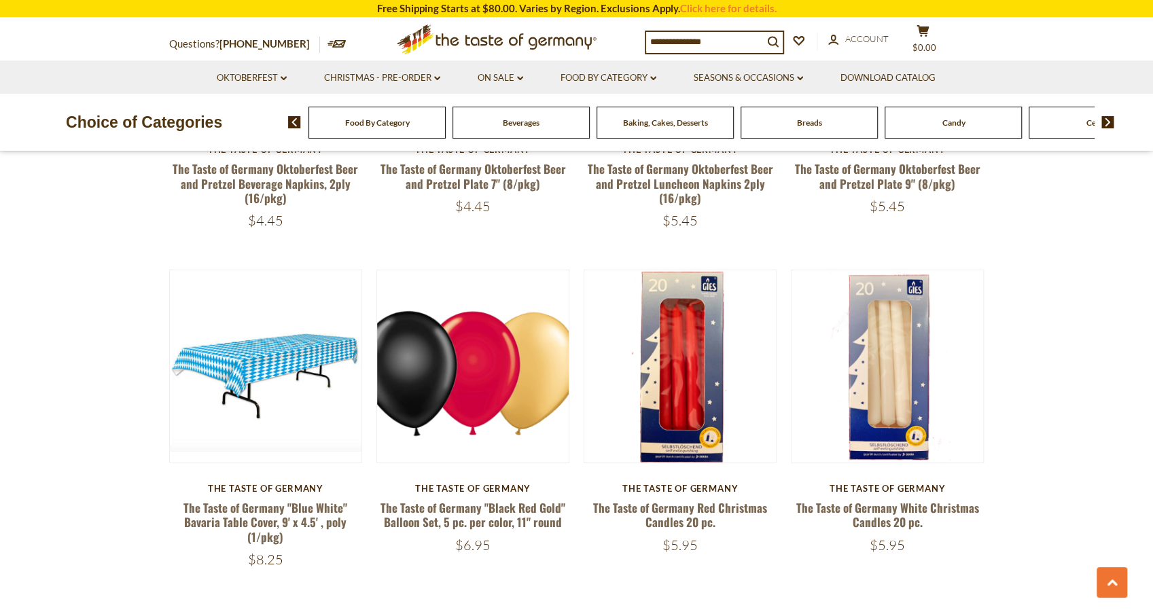
scroll to position [2781, 0]
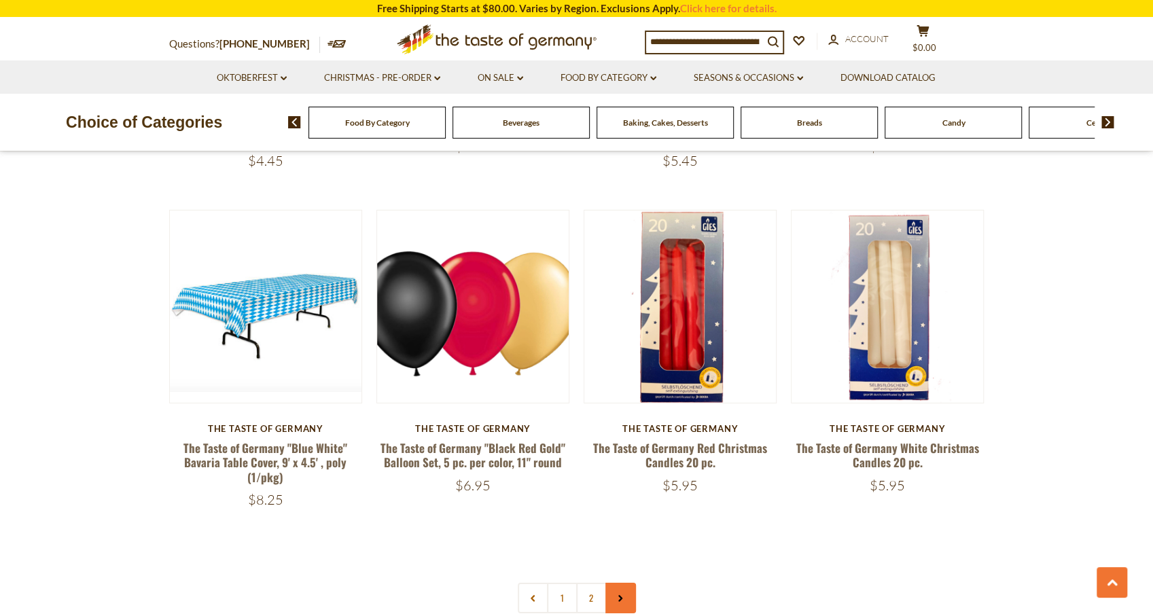
click at [620, 595] on icon at bounding box center [620, 598] width 8 height 7
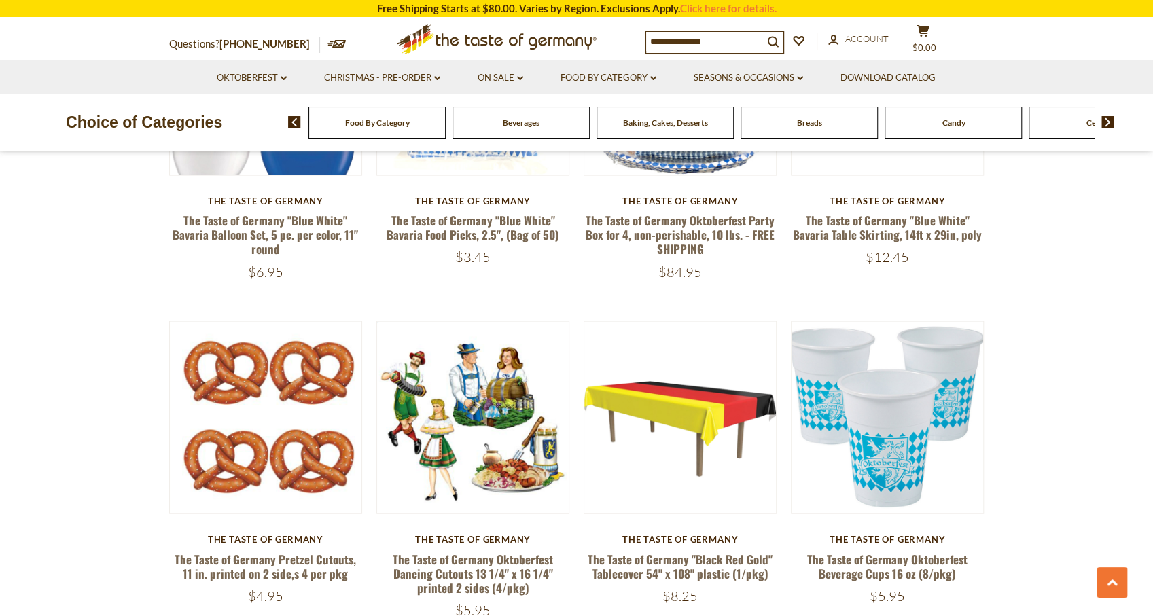
scroll to position [2074, 0]
